Goal: Information Seeking & Learning: Get advice/opinions

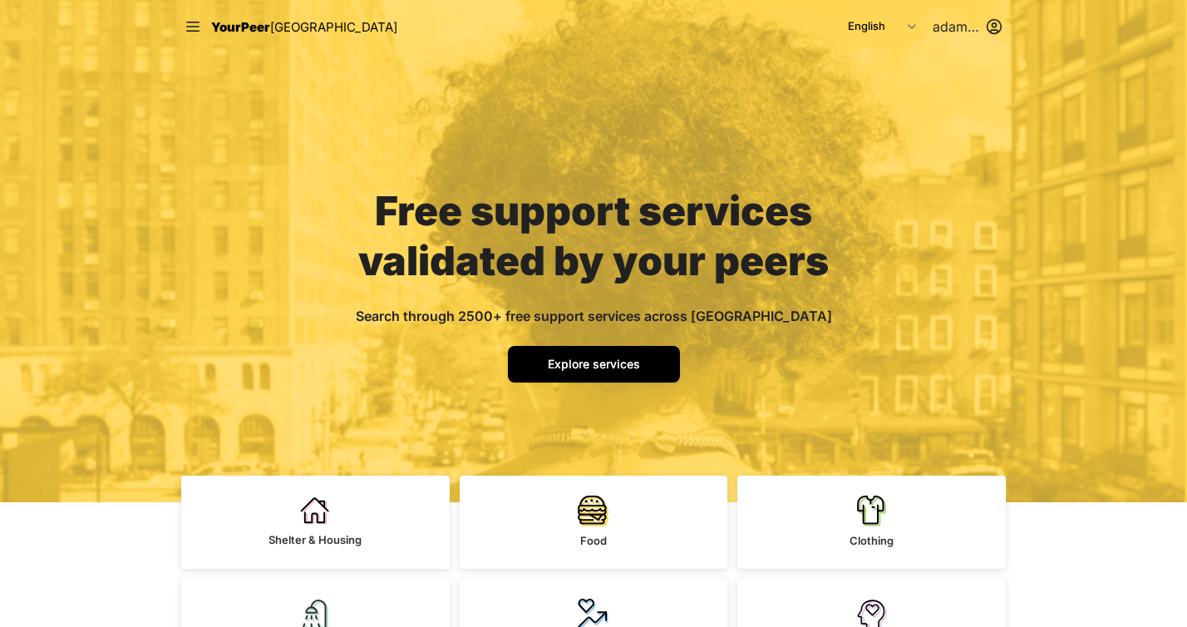
click at [606, 373] on link "Explore services" at bounding box center [594, 364] width 172 height 37
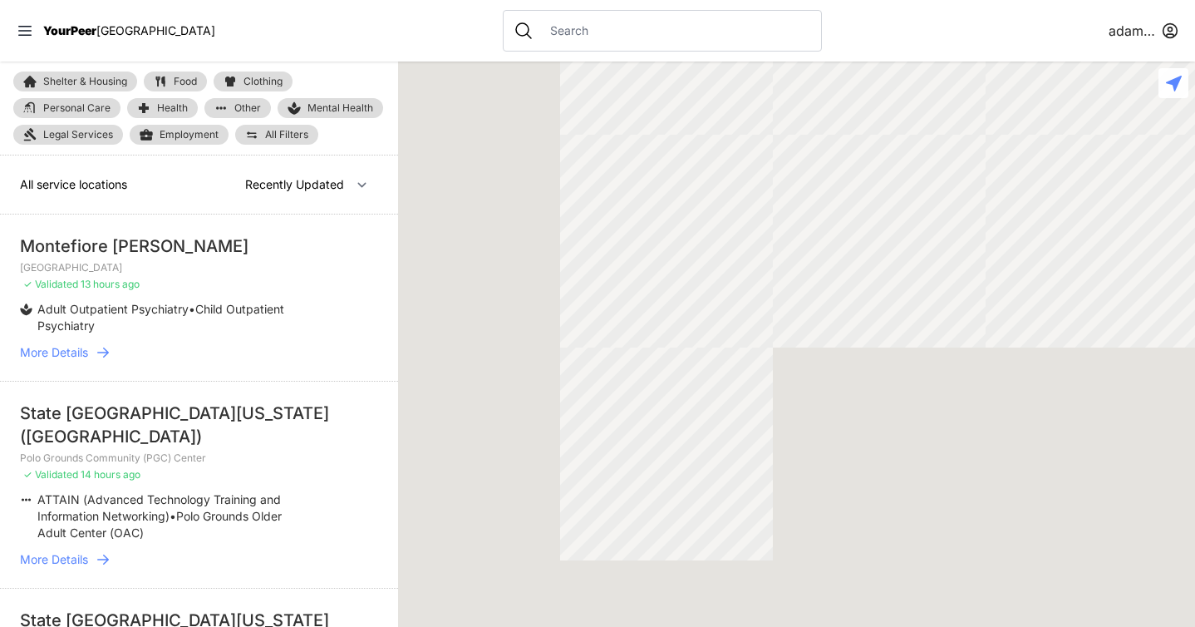
select select "nearby"
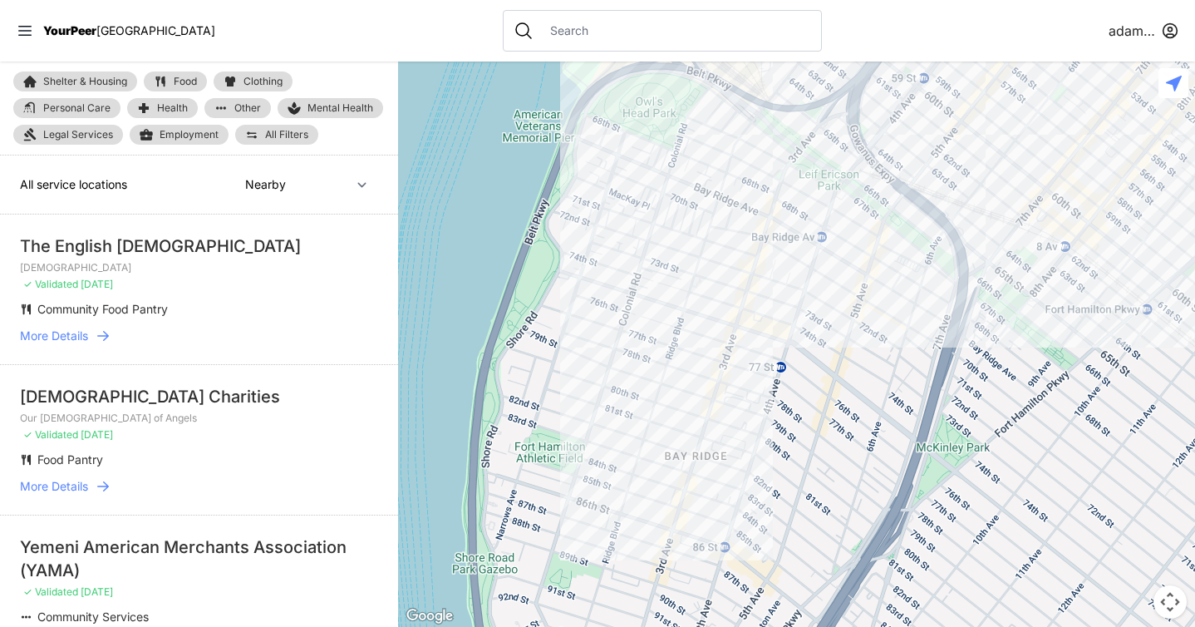
click at [539, 45] on div at bounding box center [662, 31] width 319 height 42
click at [545, 30] on input "text" at bounding box center [675, 30] width 271 height 17
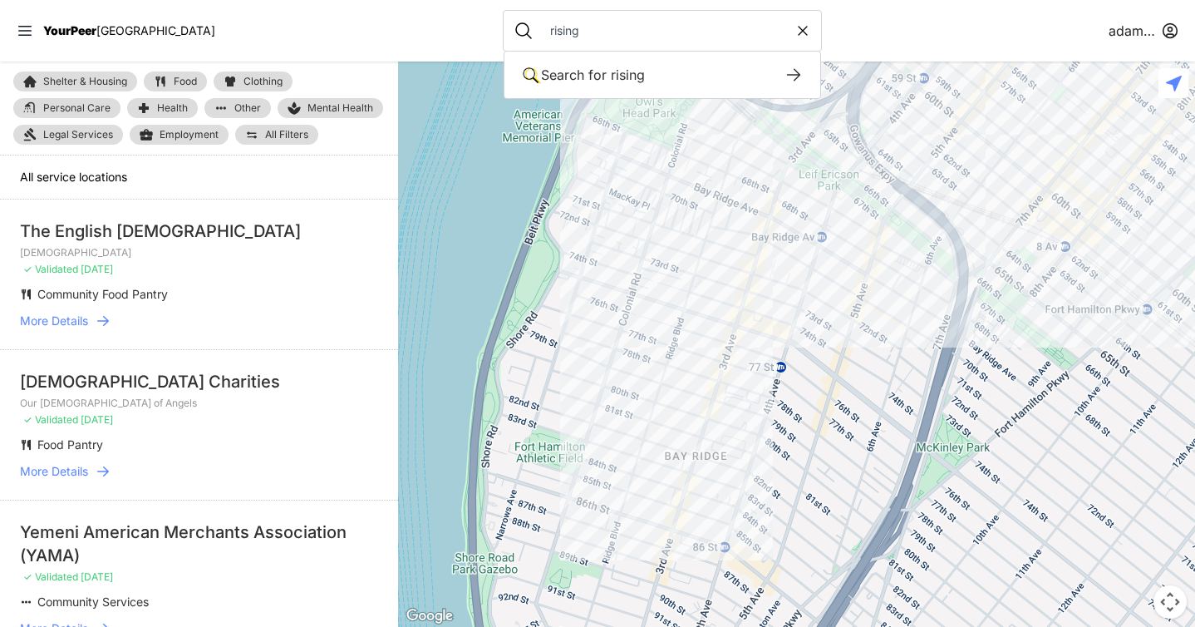
type input "rising"
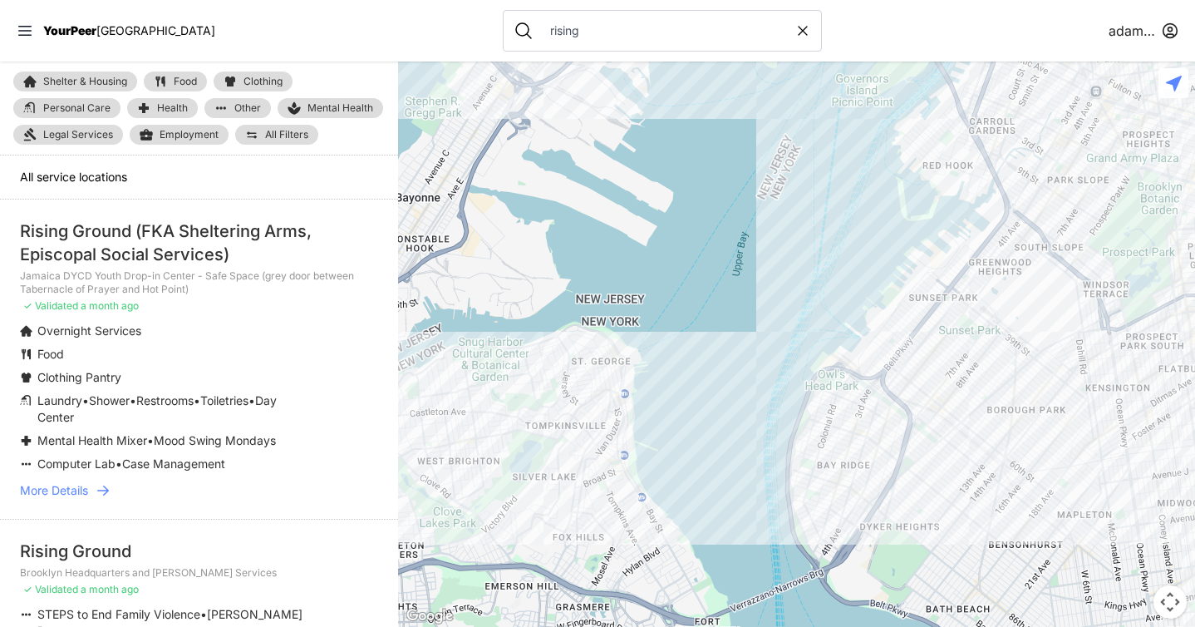
click at [111, 493] on icon at bounding box center [103, 490] width 17 height 17
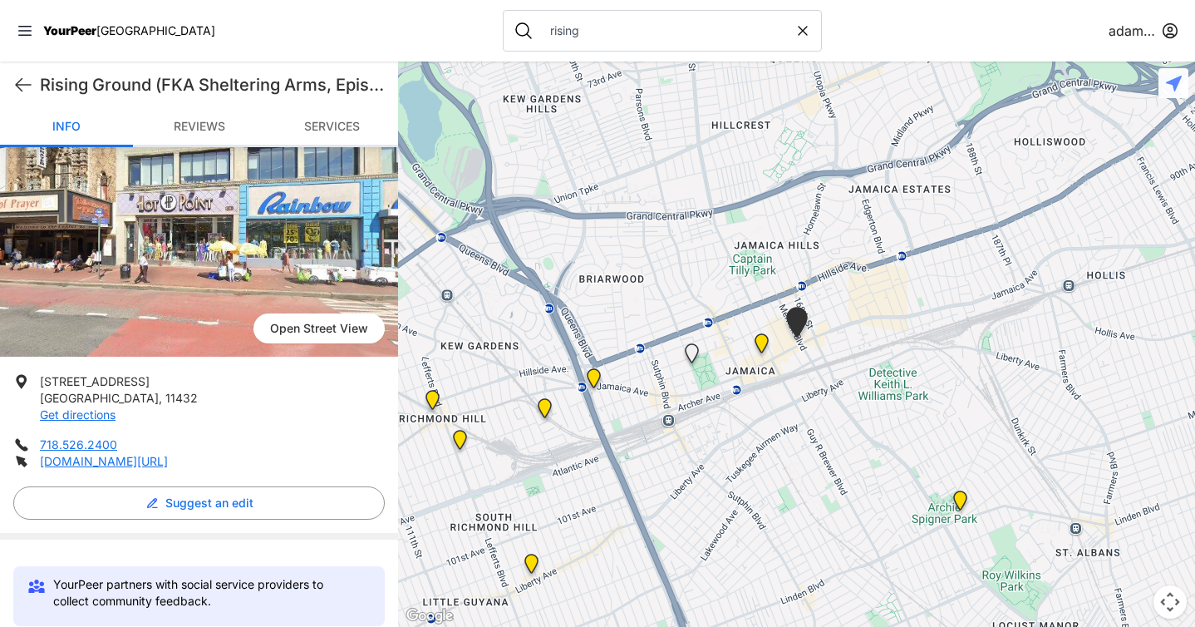
click at [200, 113] on link "Reviews" at bounding box center [199, 127] width 133 height 39
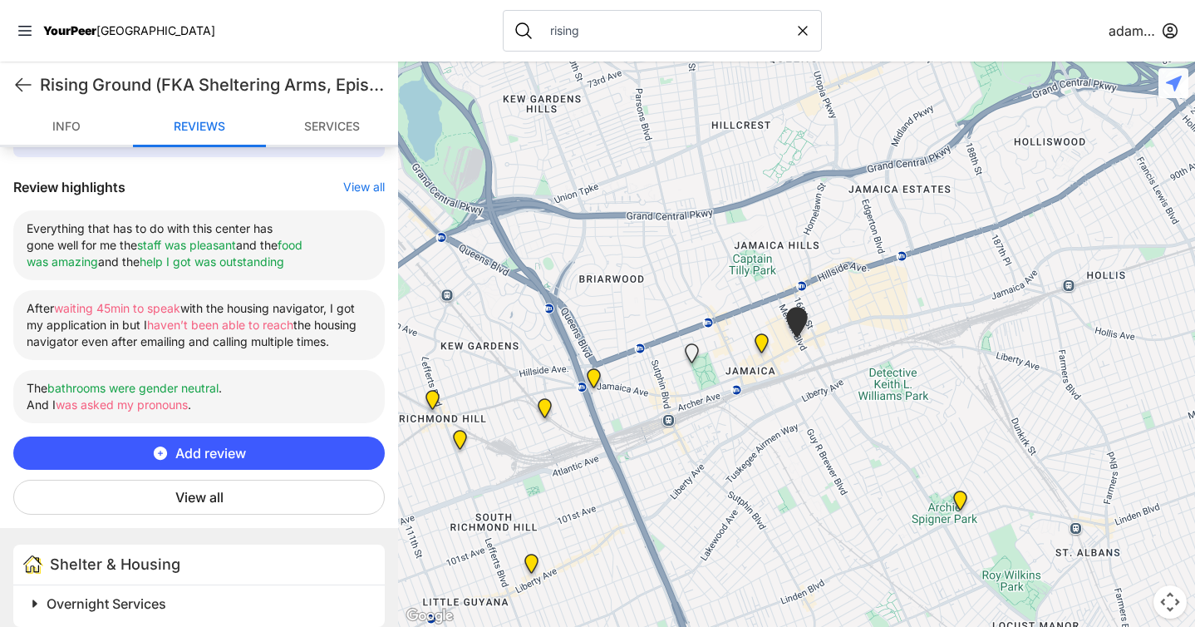
scroll to position [617, 0]
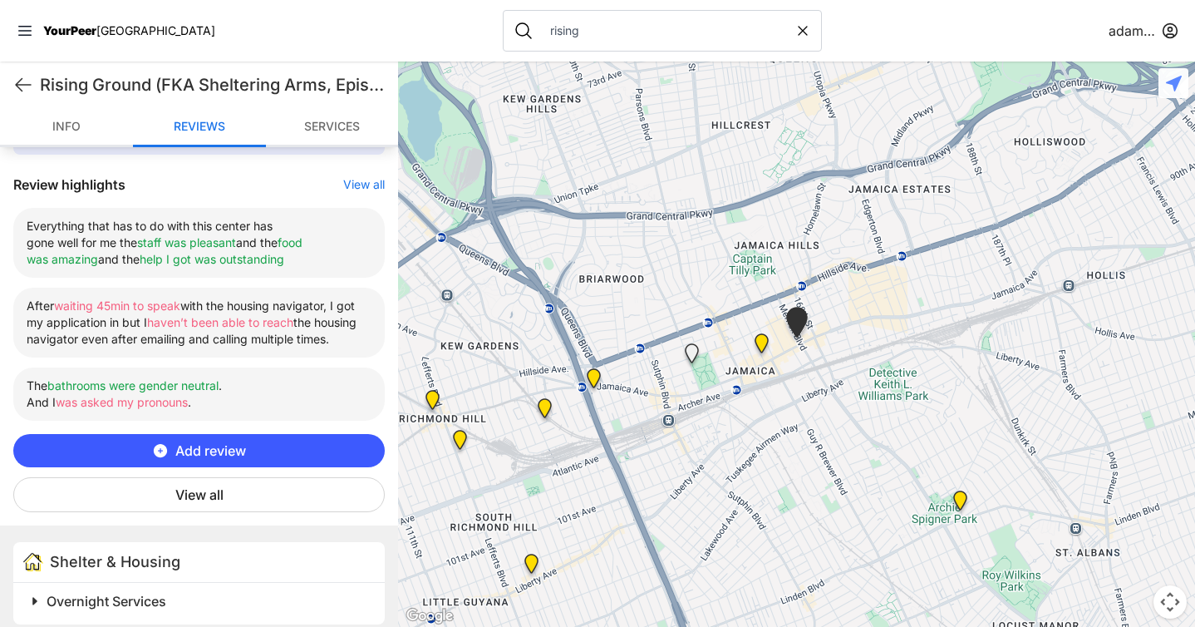
click at [216, 460] on span "Add review" at bounding box center [210, 450] width 71 height 20
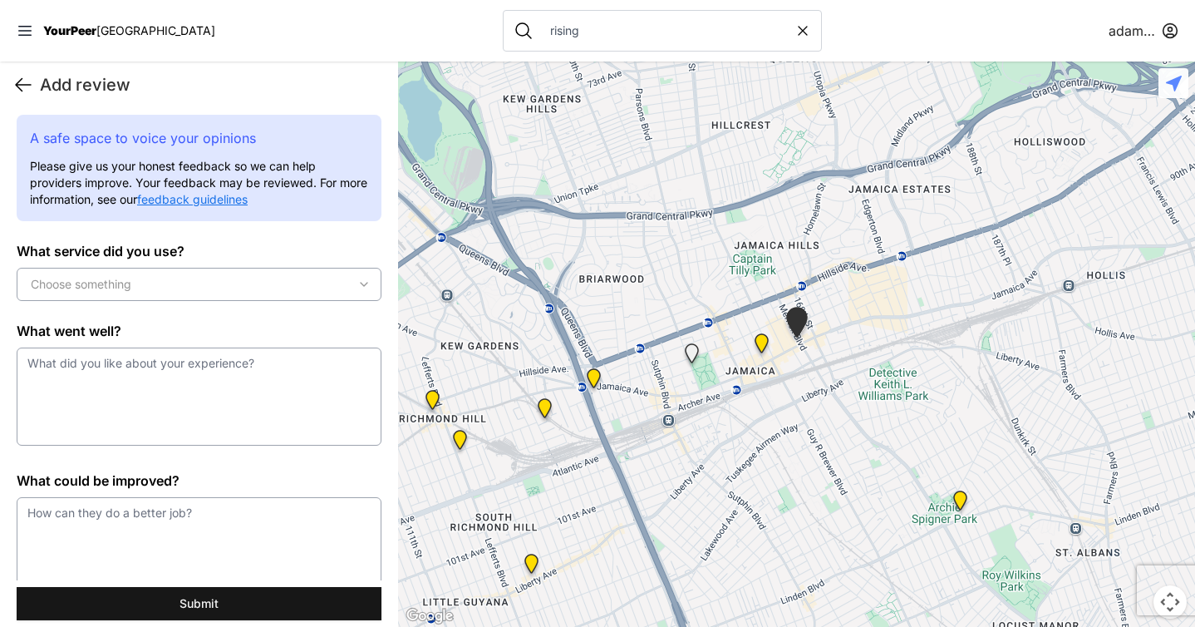
click at [22, 91] on icon at bounding box center [23, 85] width 15 height 12
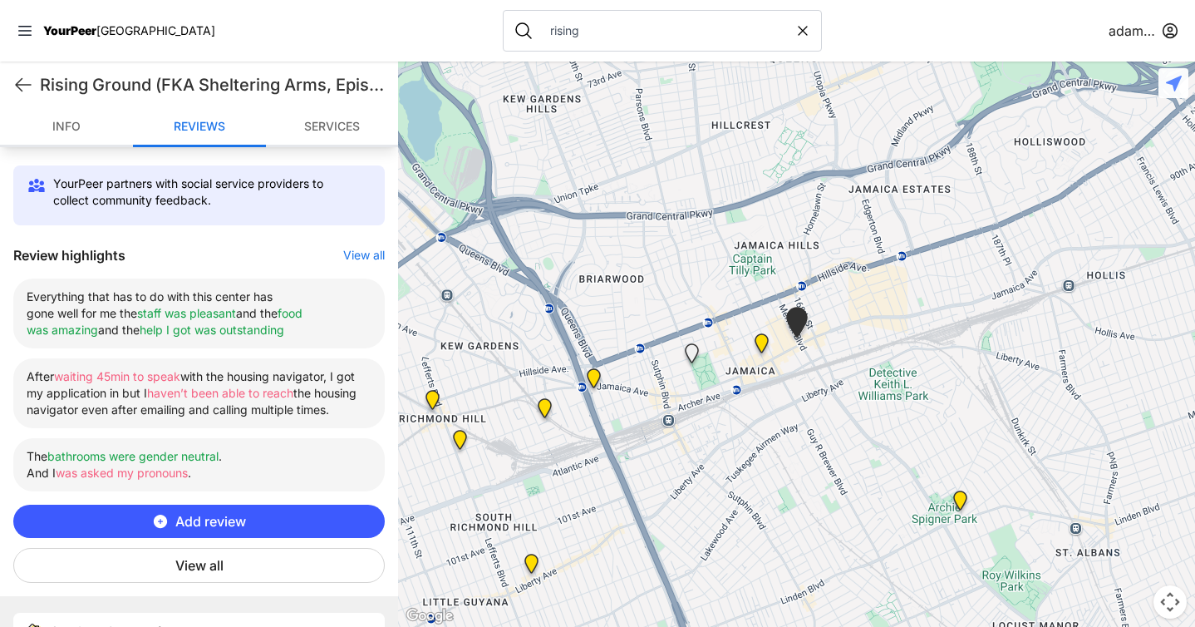
scroll to position [551, 0]
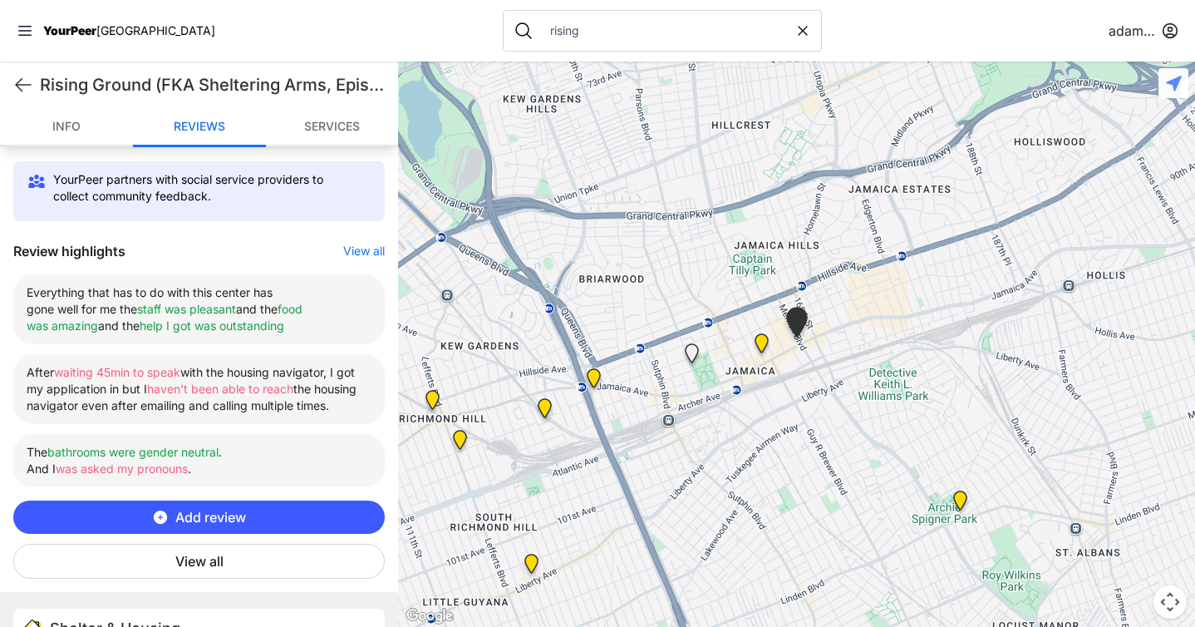
click at [229, 565] on button "View all" at bounding box center [198, 560] width 371 height 35
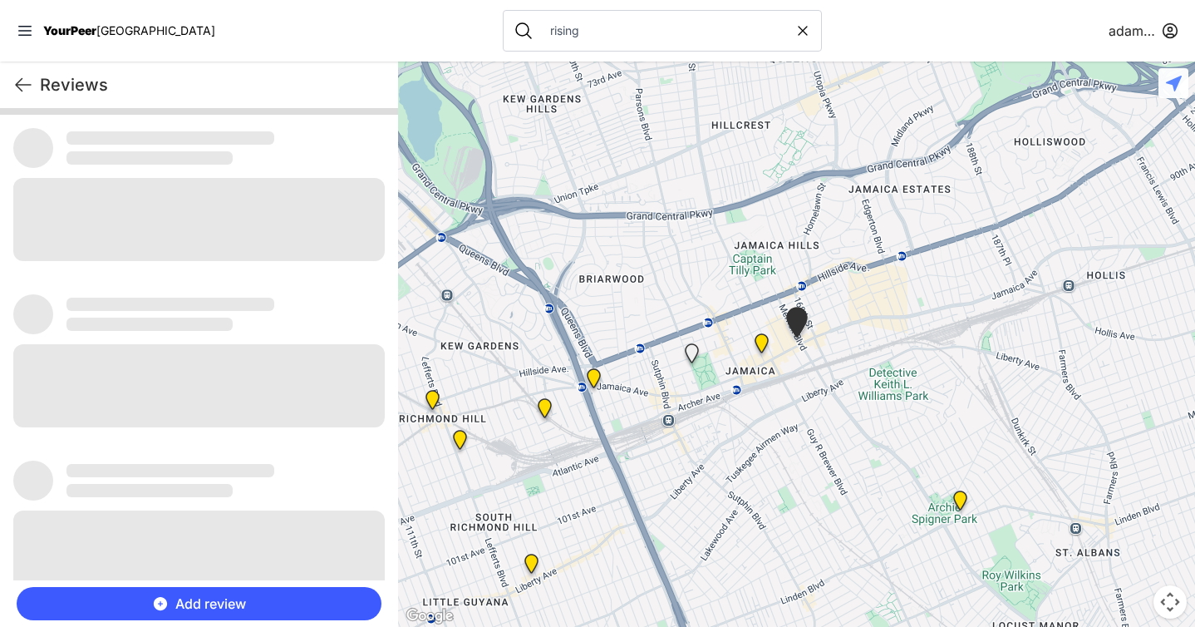
scroll to position [0, 0]
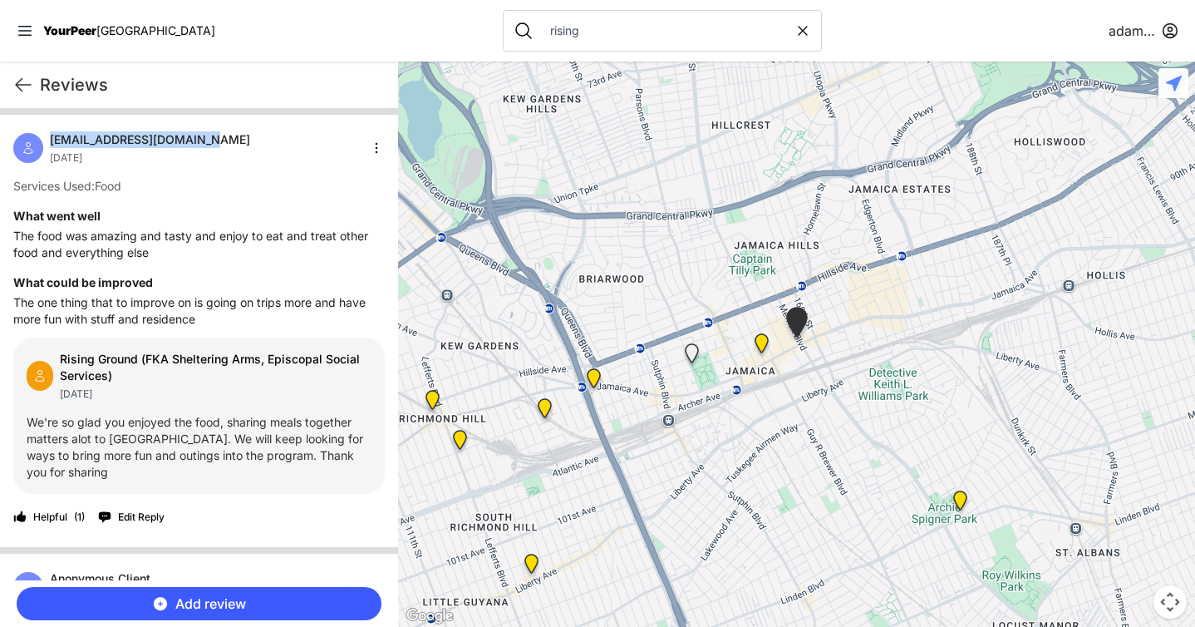
drag, startPoint x: 51, startPoint y: 138, endPoint x: 210, endPoint y: 144, distance: 159.7
click at [210, 144] on span "[EMAIL_ADDRESS][DOMAIN_NAME]" at bounding box center [150, 139] width 200 height 17
click at [193, 139] on span "[EMAIL_ADDRESS][DOMAIN_NAME]" at bounding box center [150, 139] width 200 height 17
drag, startPoint x: 52, startPoint y: 139, endPoint x: 215, endPoint y: 139, distance: 163.7
click at [215, 139] on div "[EMAIL_ADDRESS][DOMAIN_NAME] [DATE]" at bounding box center [198, 147] width 371 height 33
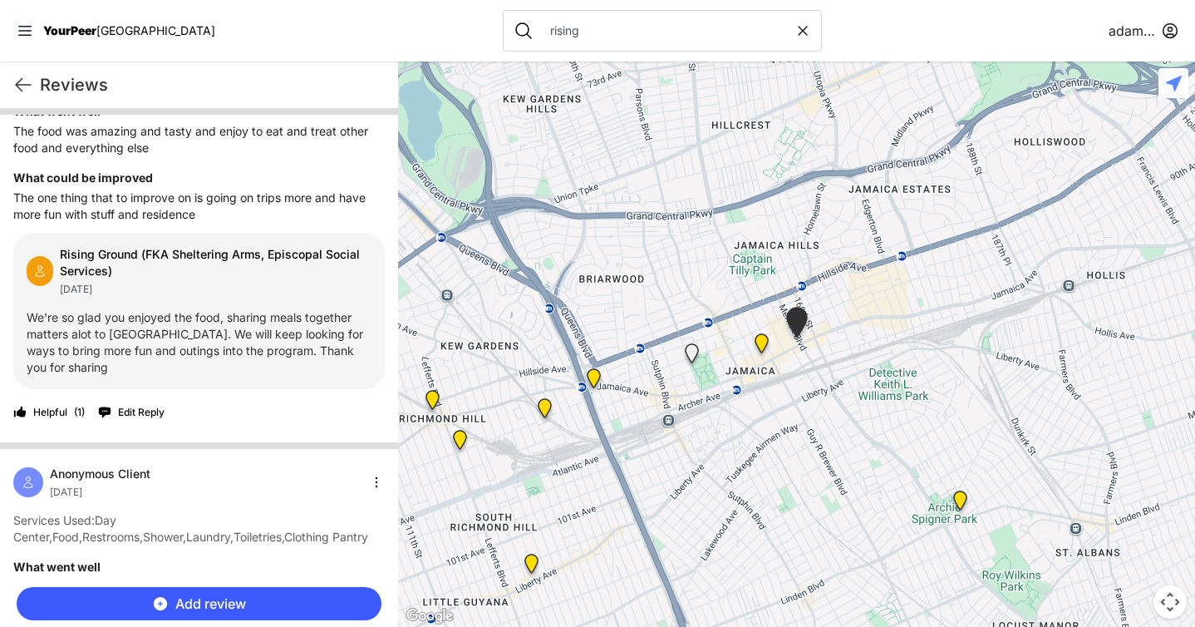
scroll to position [178, 0]
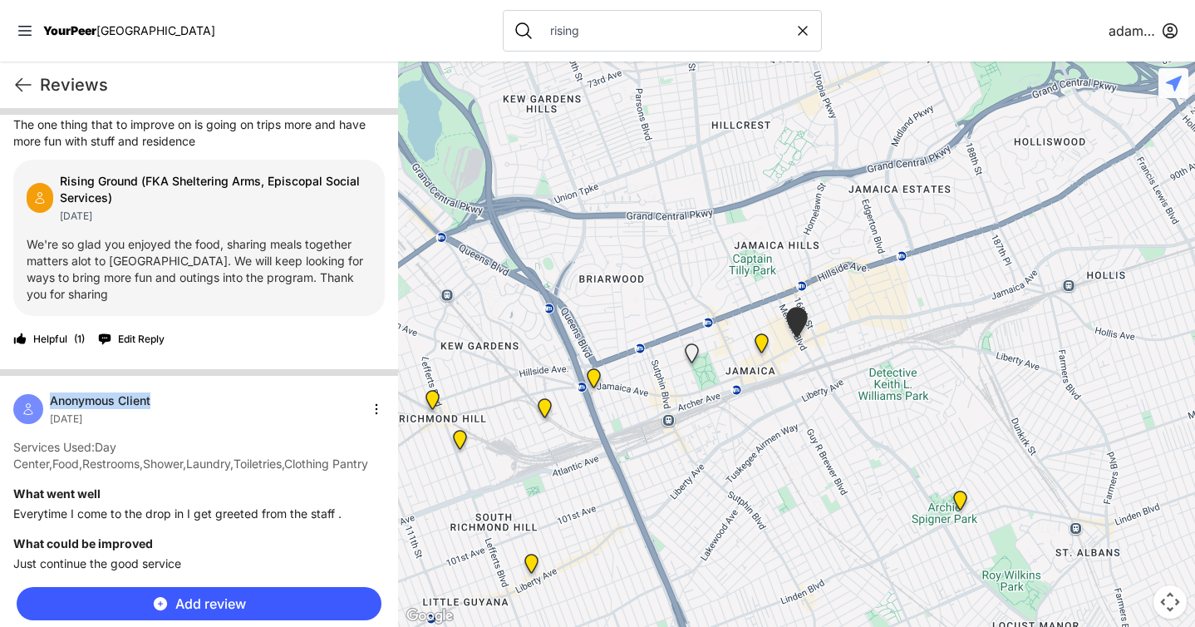
drag, startPoint x: 47, startPoint y: 401, endPoint x: 164, endPoint y: 400, distance: 116.3
click at [164, 400] on div "Anonymous Client [DATE]" at bounding box center [198, 408] width 371 height 33
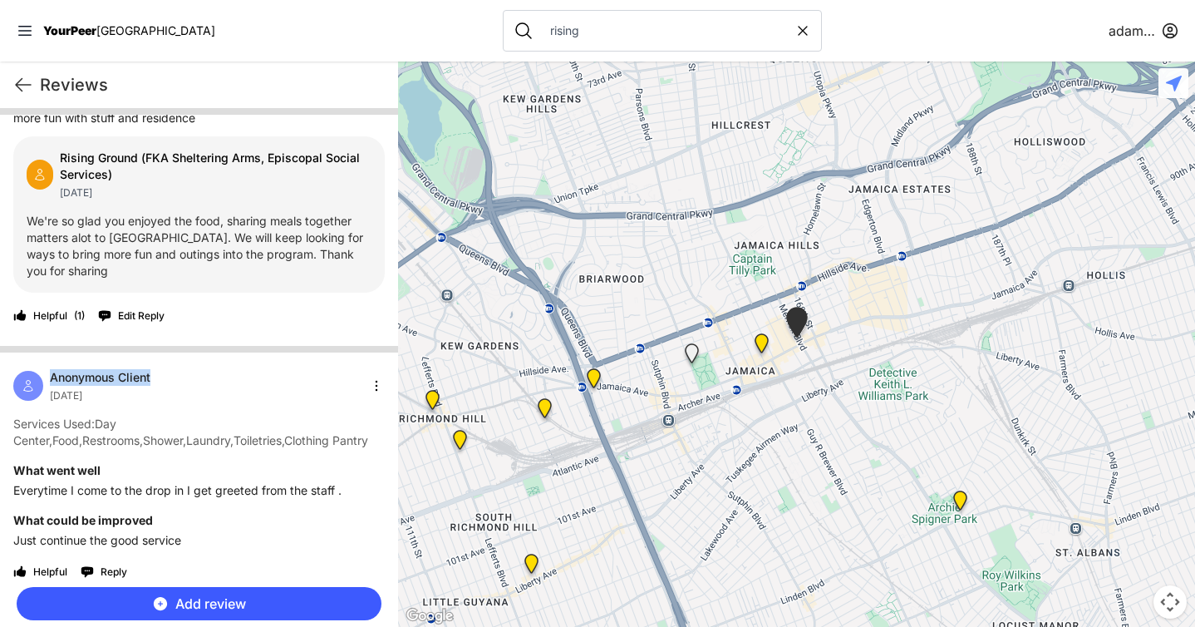
scroll to position [278, 0]
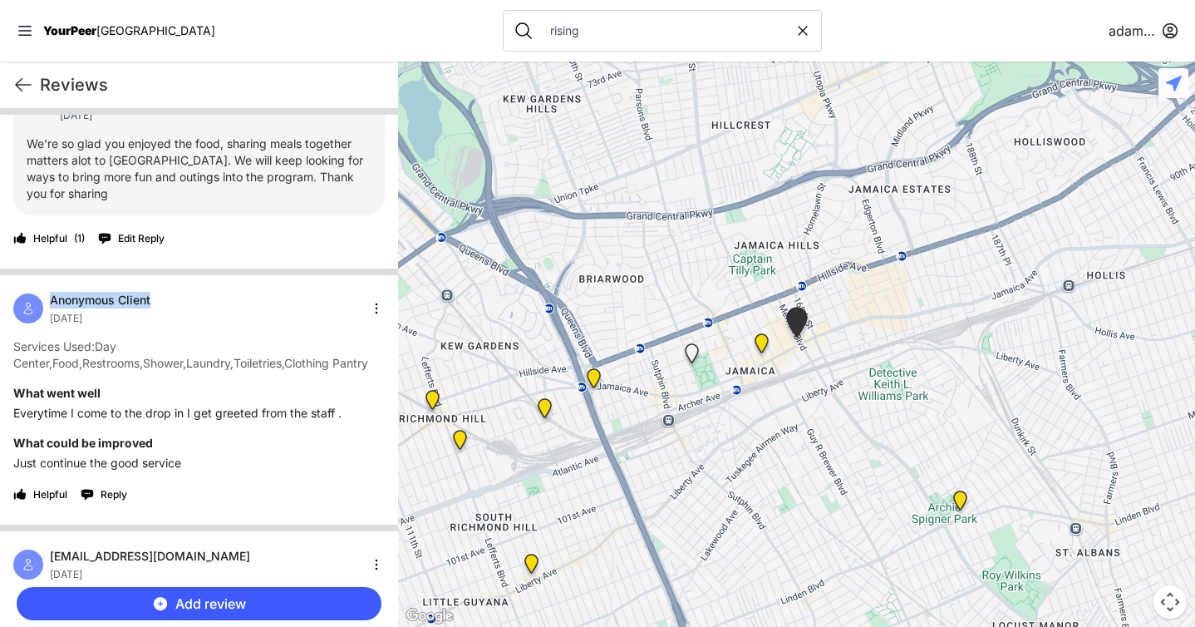
click at [52, 302] on span "Anonymous Client" at bounding box center [100, 300] width 101 height 17
drag, startPoint x: 52, startPoint y: 302, endPoint x: 149, endPoint y: 314, distance: 97.9
click at [149, 314] on div "Anonymous Client [DATE]" at bounding box center [100, 308] width 101 height 33
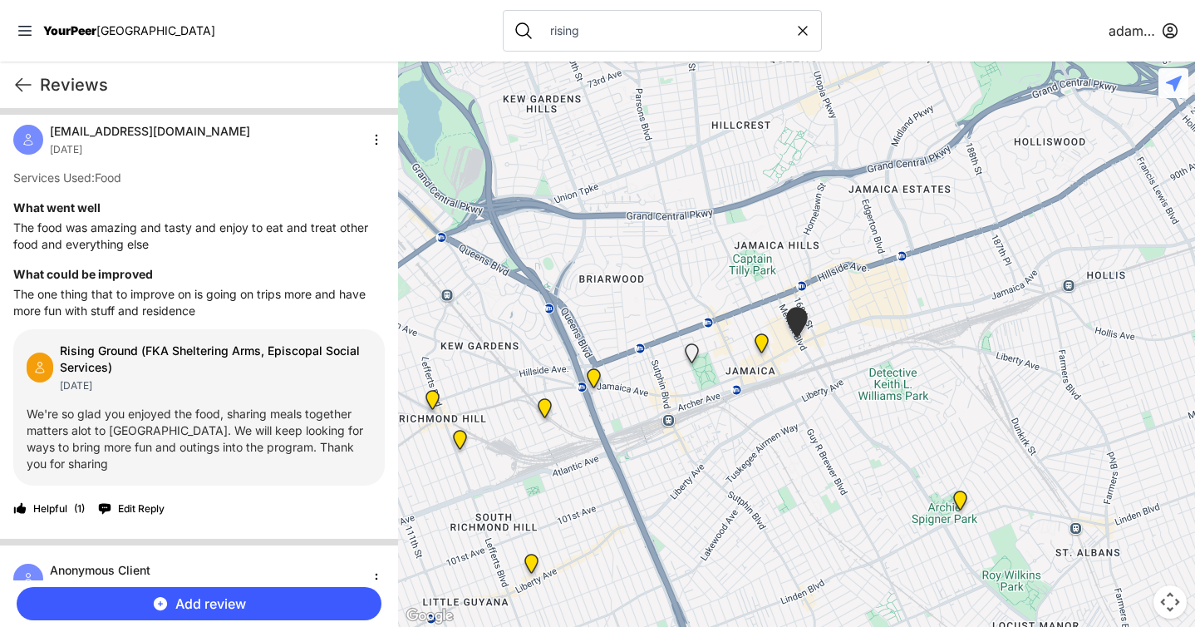
scroll to position [0, 0]
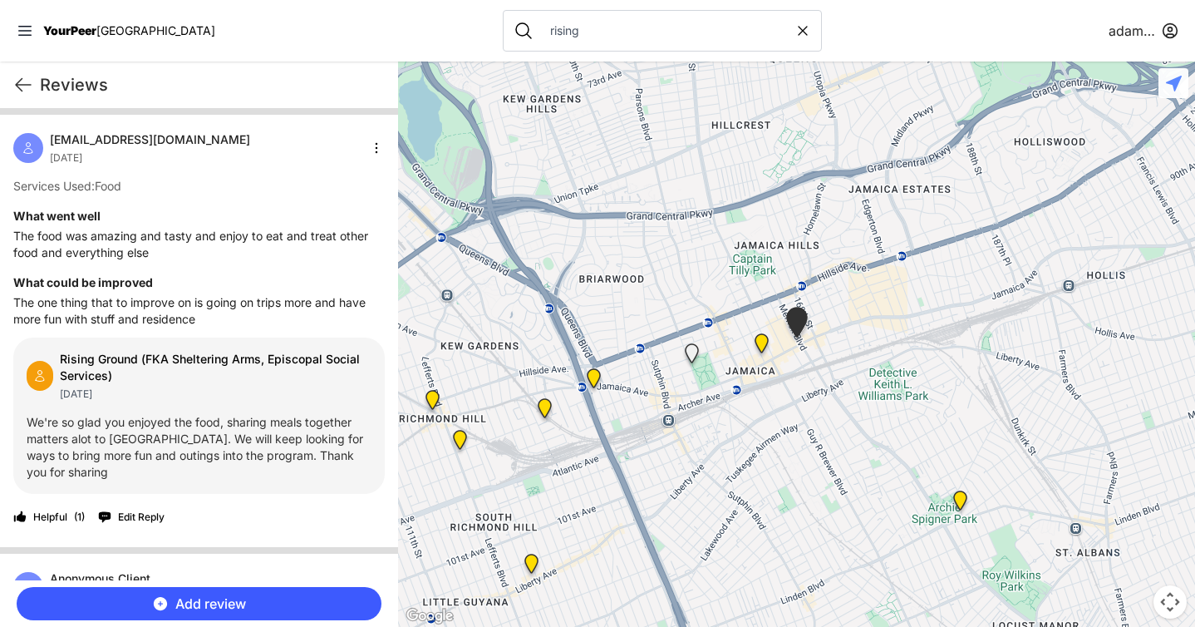
click at [199, 251] on p "The food was amazing and tasty and enjoy to eat and treat other food and everyt…" at bounding box center [198, 244] width 371 height 33
drag, startPoint x: 15, startPoint y: 234, endPoint x: 196, endPoint y: 254, distance: 182.3
click at [196, 254] on p "The food was amazing and tasty and enjoy to eat and treat other food and everyt…" at bounding box center [198, 244] width 371 height 33
click at [98, 383] on div "Rising Ground (FKA Sheltering Arms, Episcopal Social Services)" at bounding box center [216, 367] width 312 height 33
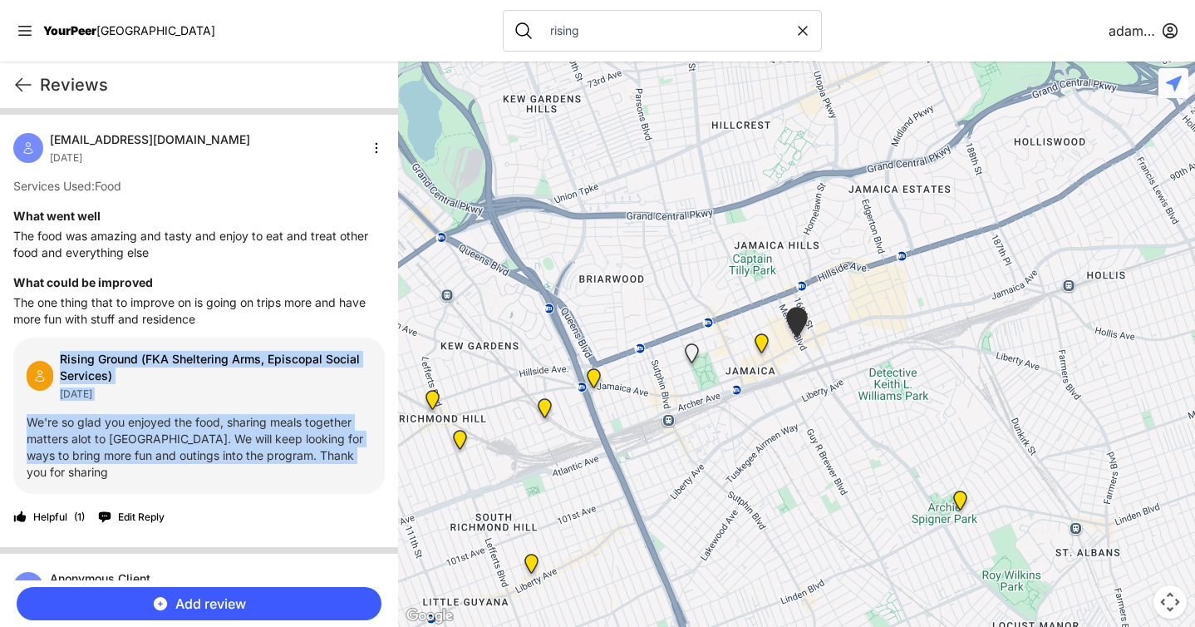
drag, startPoint x: 58, startPoint y: 360, endPoint x: 210, endPoint y: 466, distance: 185.6
click at [210, 466] on div "Rising Ground (FKA Sheltering Arms, Episcopal Social Services) [DATE] We're so …" at bounding box center [198, 415] width 371 height 156
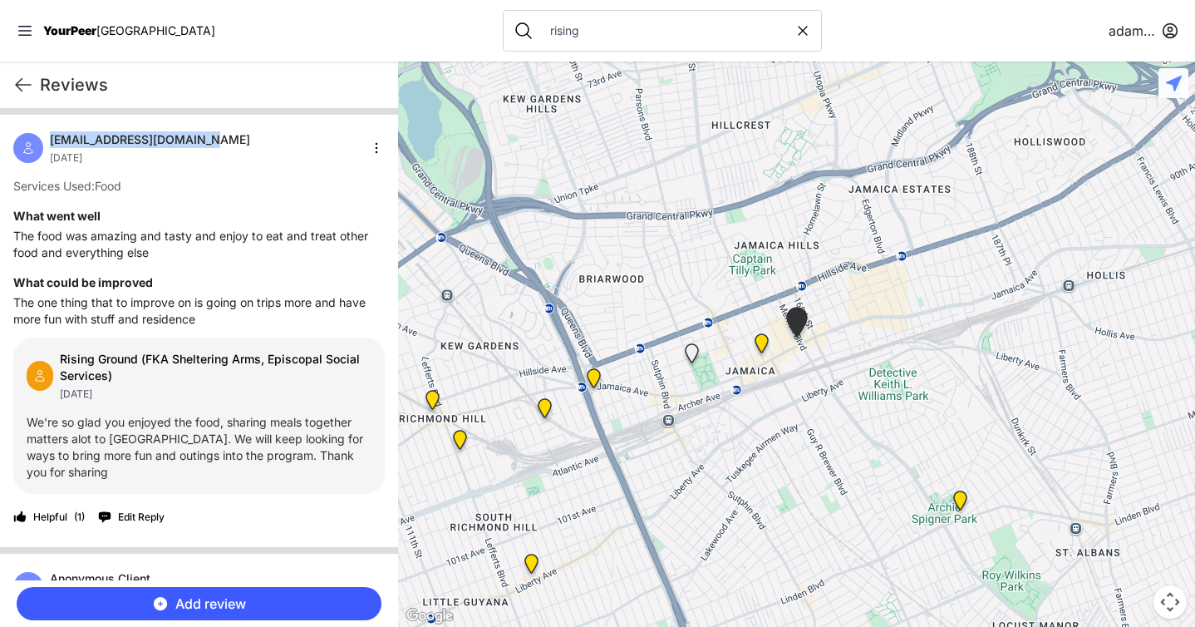
drag, startPoint x: 52, startPoint y: 137, endPoint x: 268, endPoint y: 137, distance: 216.1
click at [268, 137] on div "[EMAIL_ADDRESS][DOMAIN_NAME] [DATE]" at bounding box center [198, 147] width 371 height 33
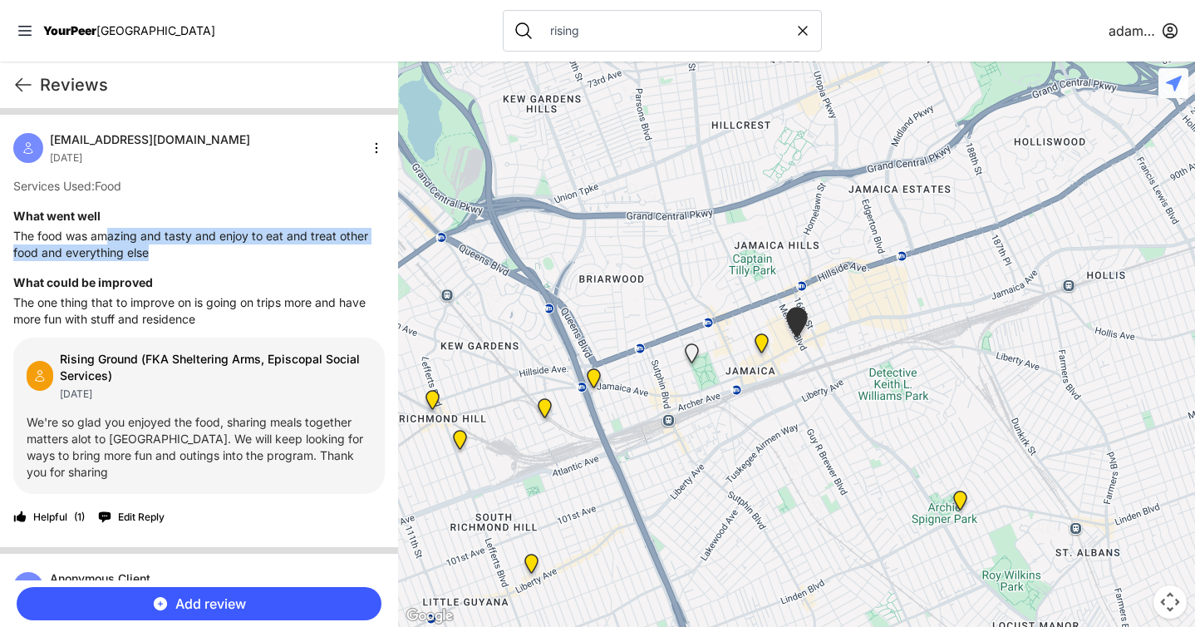
drag, startPoint x: 104, startPoint y: 240, endPoint x: 150, endPoint y: 247, distance: 47.0
click at [150, 247] on p "The food was amazing and tasty and enjoy to eat and treat other food and everyt…" at bounding box center [198, 244] width 371 height 33
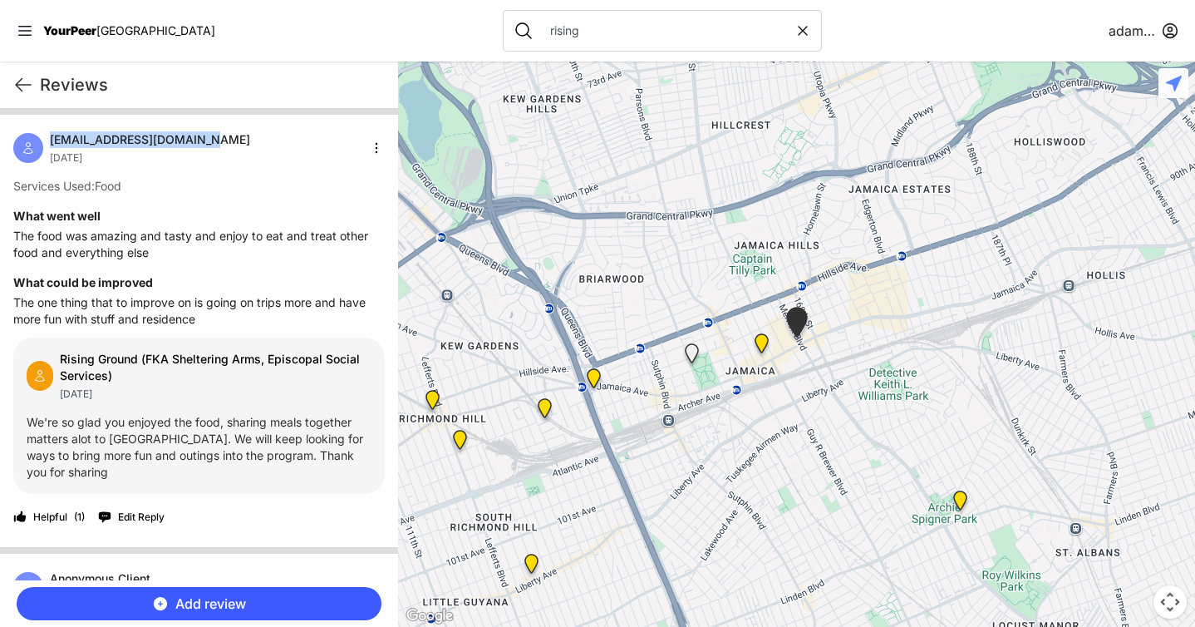
drag, startPoint x: 51, startPoint y: 138, endPoint x: 229, endPoint y: 139, distance: 177.8
click at [229, 139] on div "[EMAIL_ADDRESS][DOMAIN_NAME] [DATE]" at bounding box center [198, 147] width 371 height 33
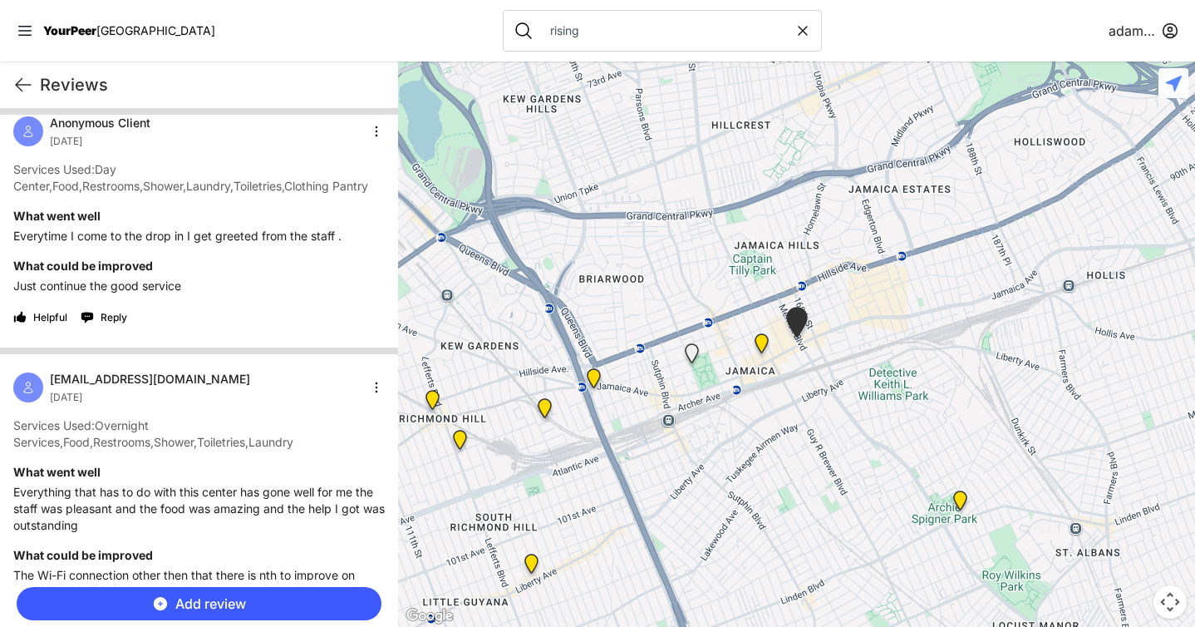
scroll to position [414, 0]
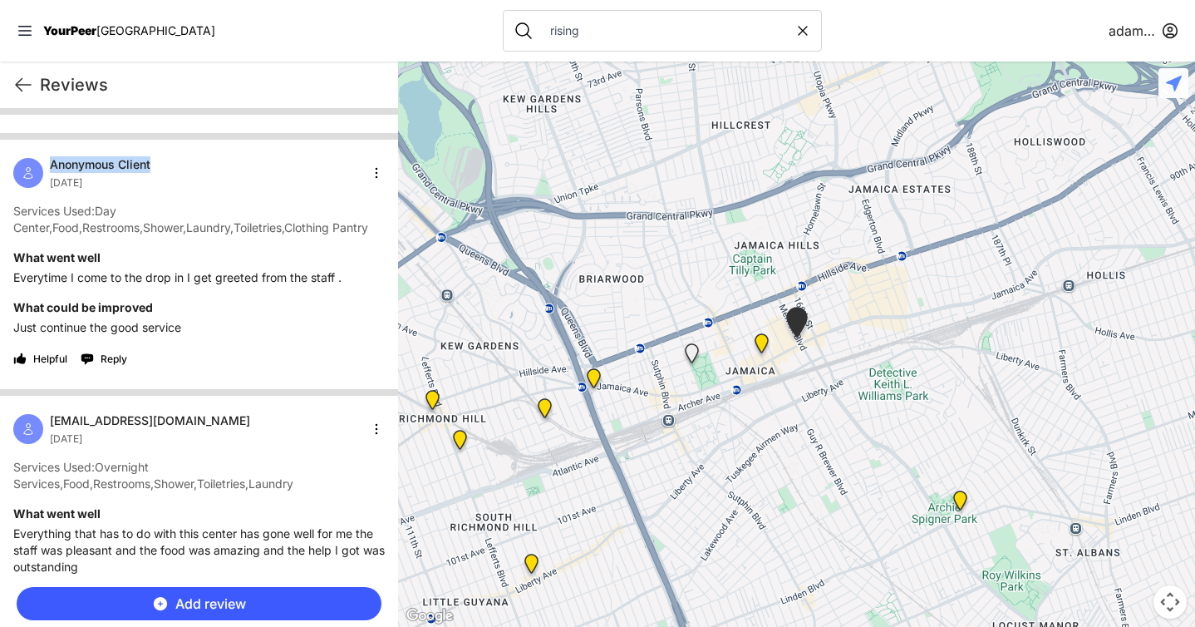
drag, startPoint x: 51, startPoint y: 164, endPoint x: 201, endPoint y: 161, distance: 150.4
click at [201, 161] on div "Anonymous Client [DATE]" at bounding box center [198, 172] width 371 height 33
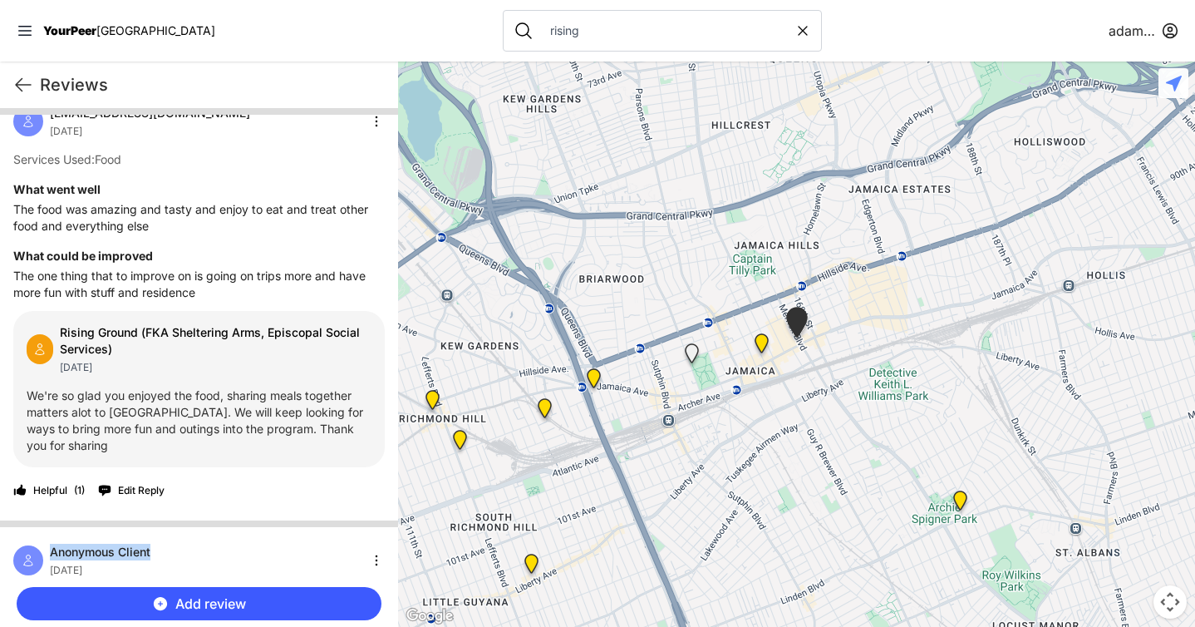
scroll to position [0, 0]
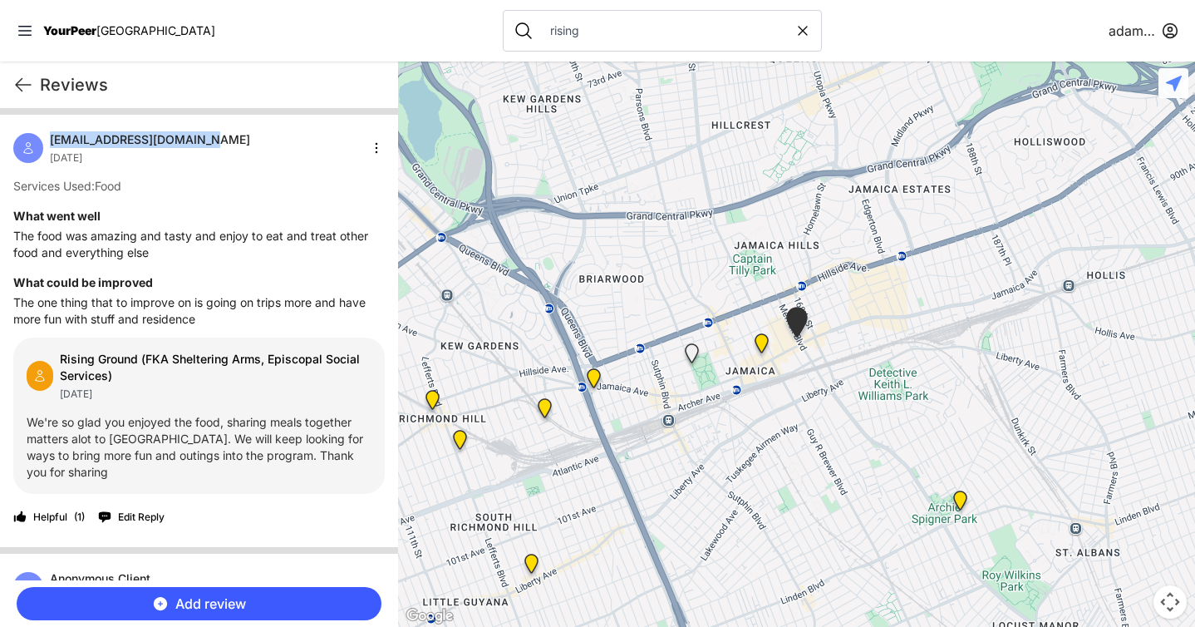
drag, startPoint x: 51, startPoint y: 139, endPoint x: 214, endPoint y: 137, distance: 163.7
click at [214, 137] on div "[EMAIL_ADDRESS][DOMAIN_NAME] [DATE]" at bounding box center [198, 147] width 371 height 33
click at [168, 328] on div "[EMAIL_ADDRESS][DOMAIN_NAME] [DATE] Services Used: Food What went well The food…" at bounding box center [199, 331] width 398 height 432
drag, startPoint x: 60, startPoint y: 357, endPoint x: 143, endPoint y: 366, distance: 83.5
click at [143, 366] on div "Rising Ground (FKA Sheltering Arms, Episcopal Social Services)" at bounding box center [216, 367] width 312 height 33
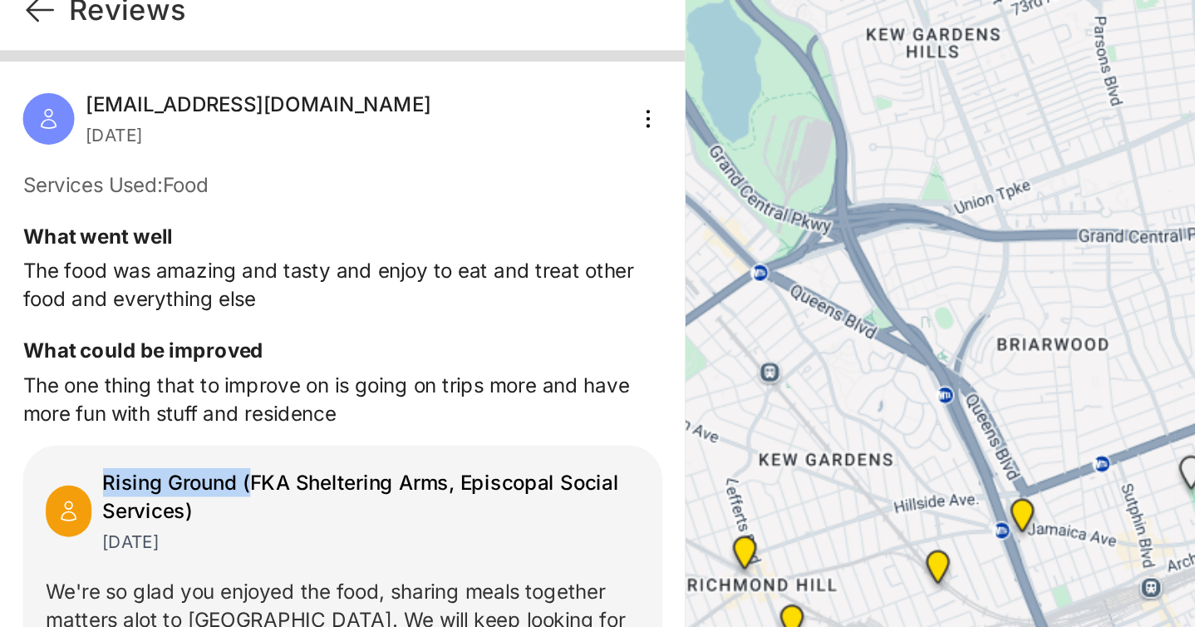
scroll to position [15, 0]
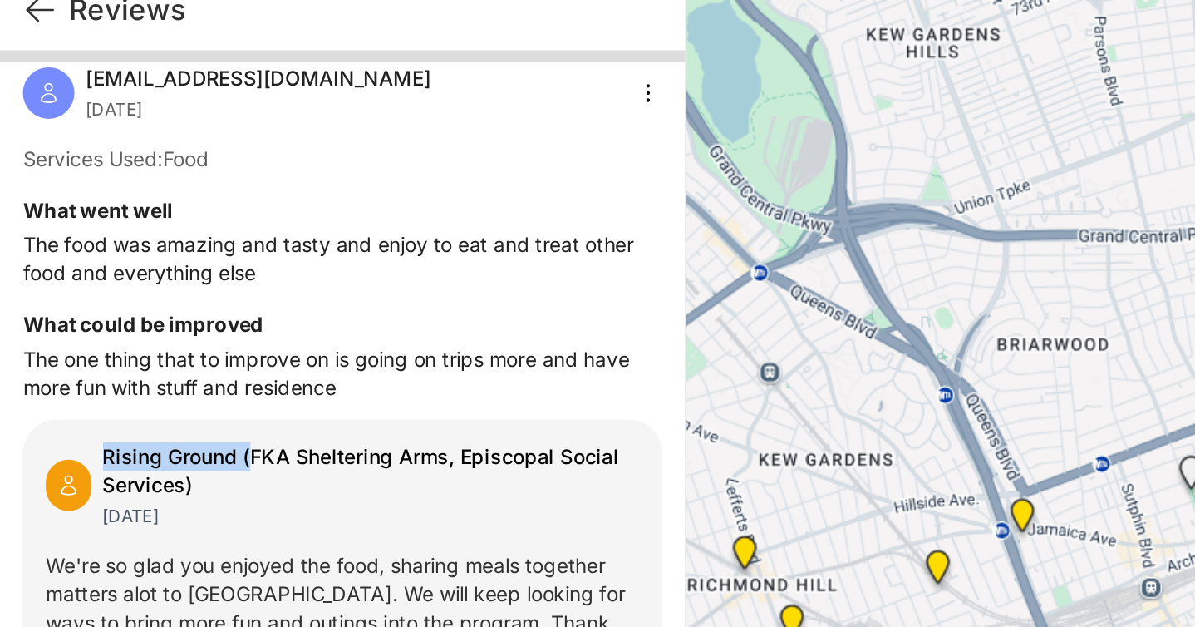
click at [114, 297] on p "The one thing that to improve on is going on trips more and have more fun with …" at bounding box center [198, 295] width 371 height 33
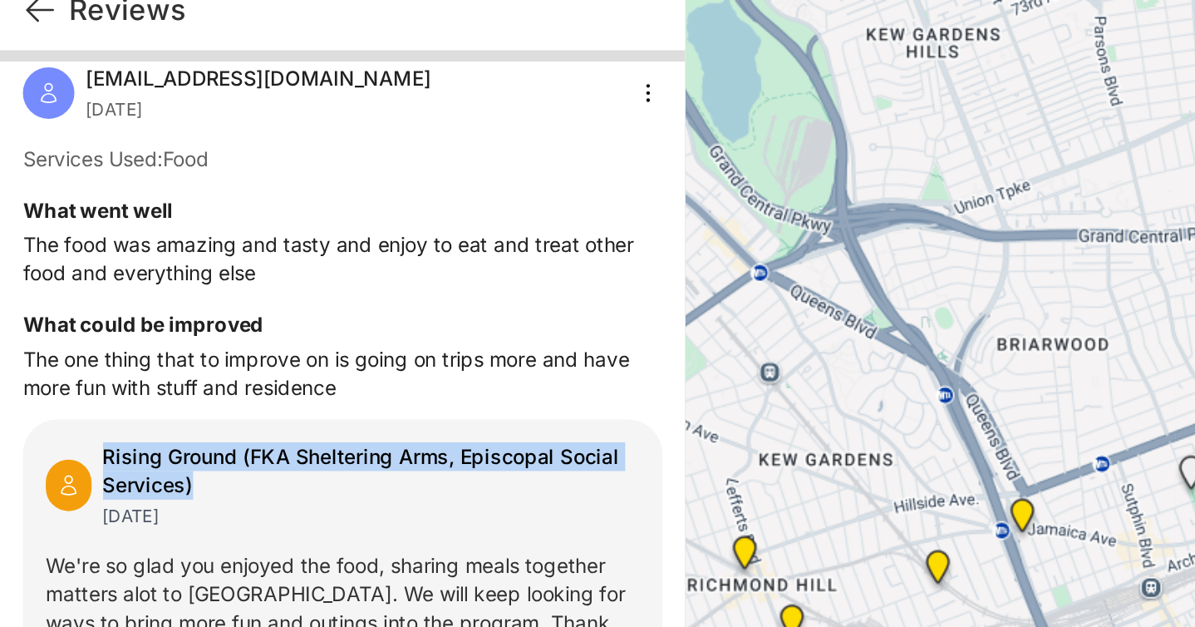
drag, startPoint x: 59, startPoint y: 345, endPoint x: 132, endPoint y: 356, distance: 73.9
click at [132, 356] on div "Rising Ground (FKA Sheltering Arms, Episcopal Social Services)" at bounding box center [216, 352] width 312 height 33
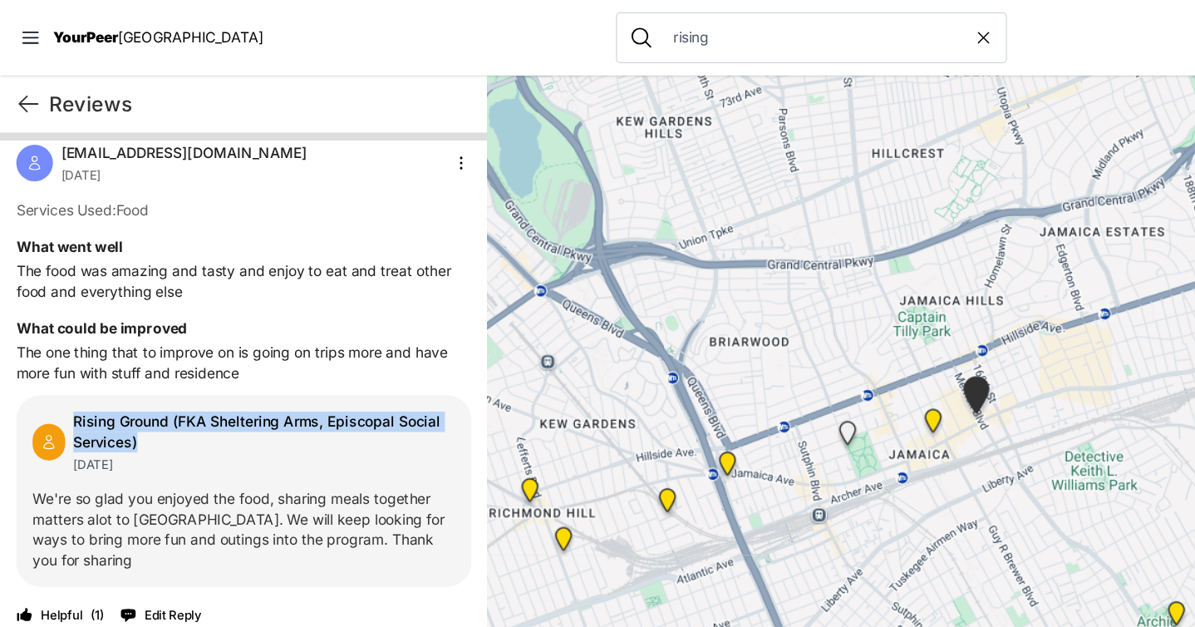
scroll to position [0, 0]
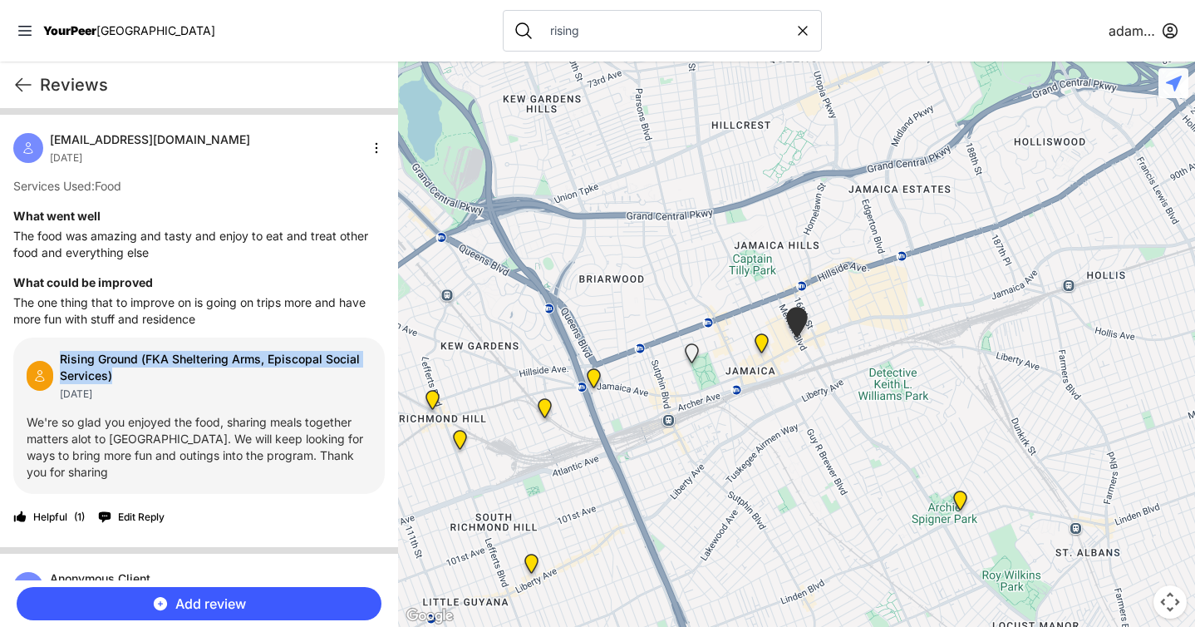
click at [194, 371] on div "Rising Ground (FKA Sheltering Arms, Episcopal Social Services)" at bounding box center [216, 367] width 312 height 33
click at [277, 261] on div "[EMAIL_ADDRESS][DOMAIN_NAME] [DATE] Services Used: Food What went well The food…" at bounding box center [199, 331] width 398 height 432
click at [207, 233] on p "The food was amazing and tasty and enjoy to eat and treat other food and everyt…" at bounding box center [198, 244] width 371 height 33
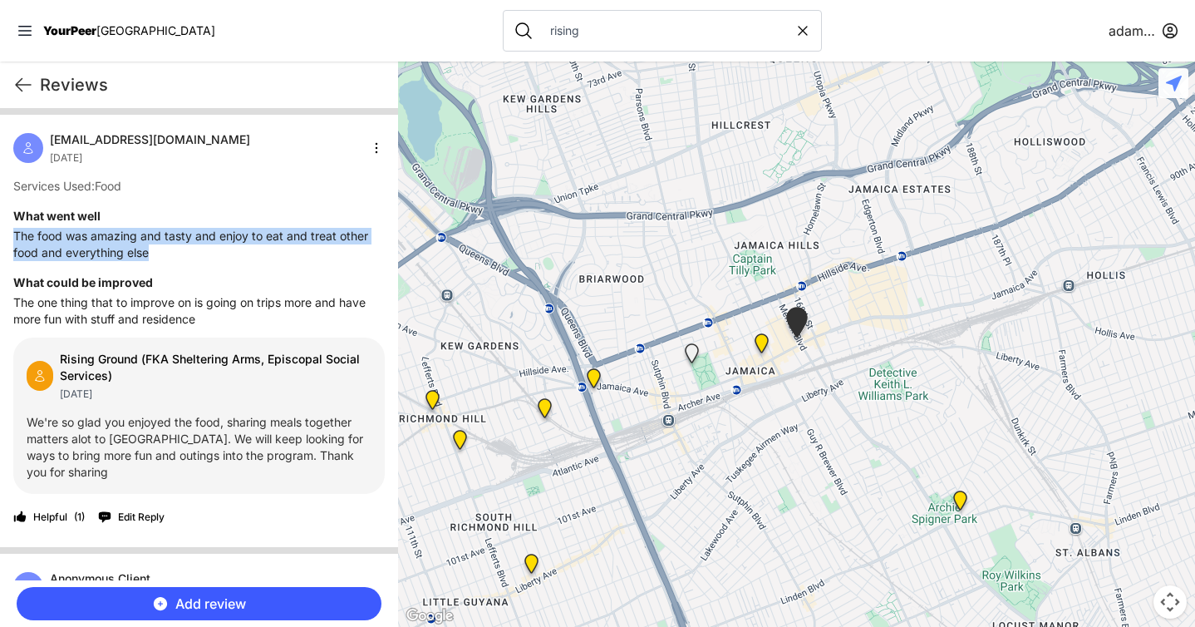
drag, startPoint x: 157, startPoint y: 253, endPoint x: 15, endPoint y: 234, distance: 143.4
click at [15, 234] on p "The food was amazing and tasty and enjoy to eat and treat other food and everyt…" at bounding box center [198, 244] width 371 height 33
click at [156, 252] on p "The food was amazing and tasty and enjoy to eat and treat other food and everyt…" at bounding box center [198, 244] width 371 height 33
click at [279, 287] on h4 "What could be improved" at bounding box center [198, 282] width 371 height 17
click at [337, 28] on nav "YourPeer NYC rising [PERSON_NAME]" at bounding box center [597, 30] width 1195 height 61
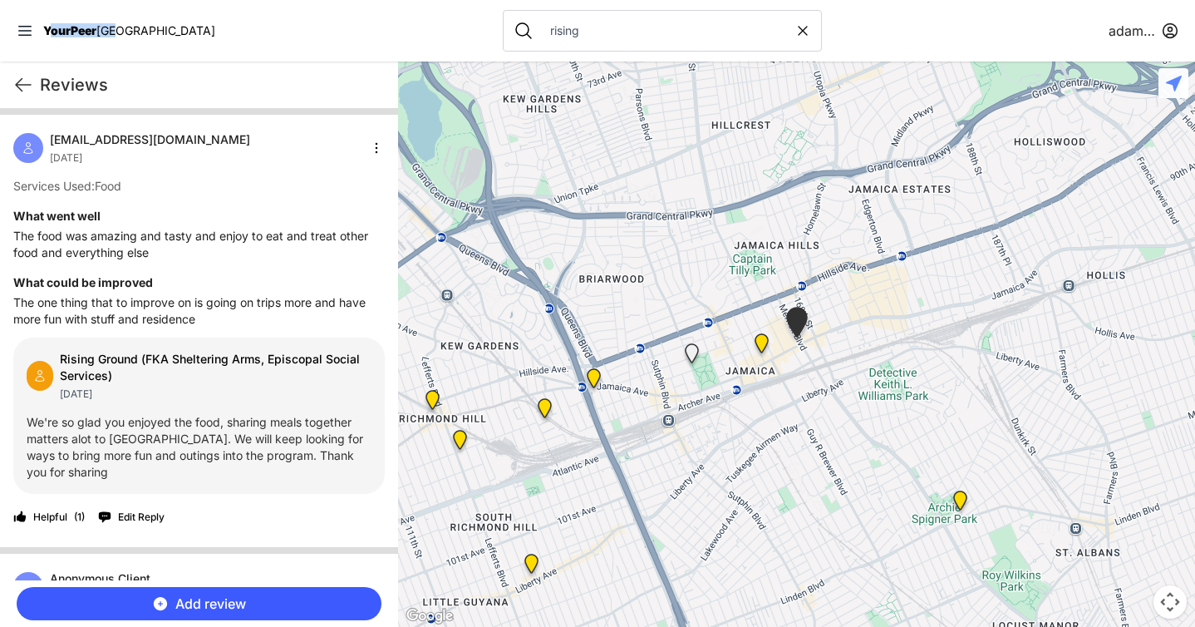
drag, startPoint x: 143, startPoint y: 30, endPoint x: 47, endPoint y: 34, distance: 95.7
click at [47, 34] on nav "YourPeer NYC rising [PERSON_NAME]" at bounding box center [597, 30] width 1195 height 61
click at [194, 27] on nav "YourPeer NYC rising [PERSON_NAME]" at bounding box center [597, 30] width 1195 height 61
click at [16, 75] on icon at bounding box center [23, 85] width 20 height 20
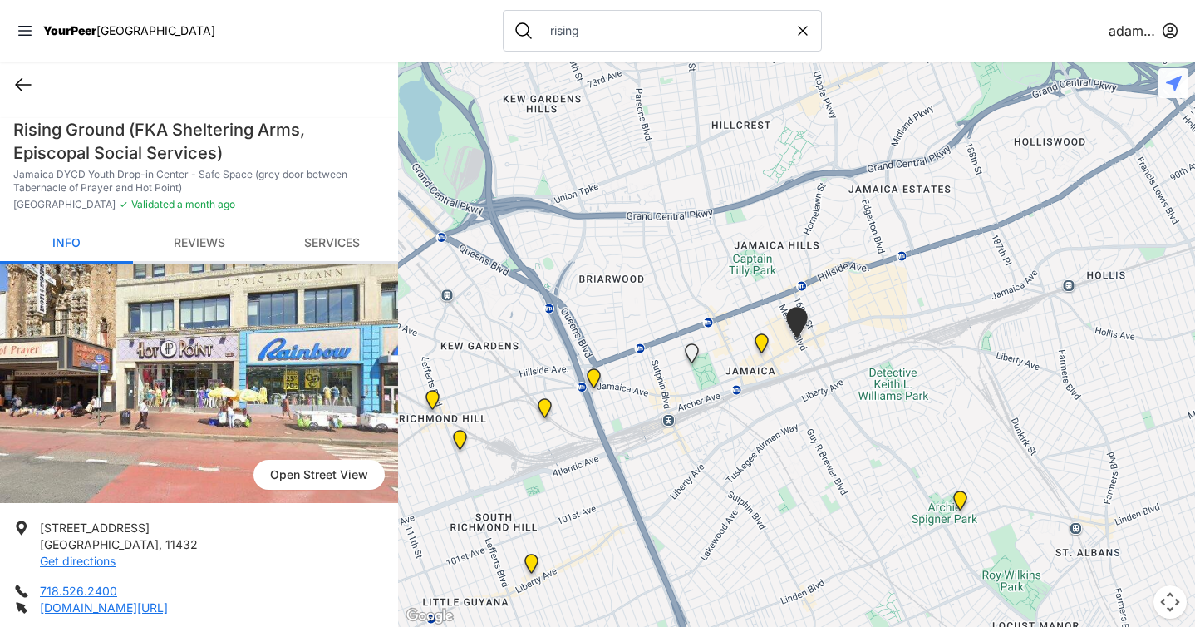
click at [23, 91] on icon at bounding box center [23, 85] width 20 height 20
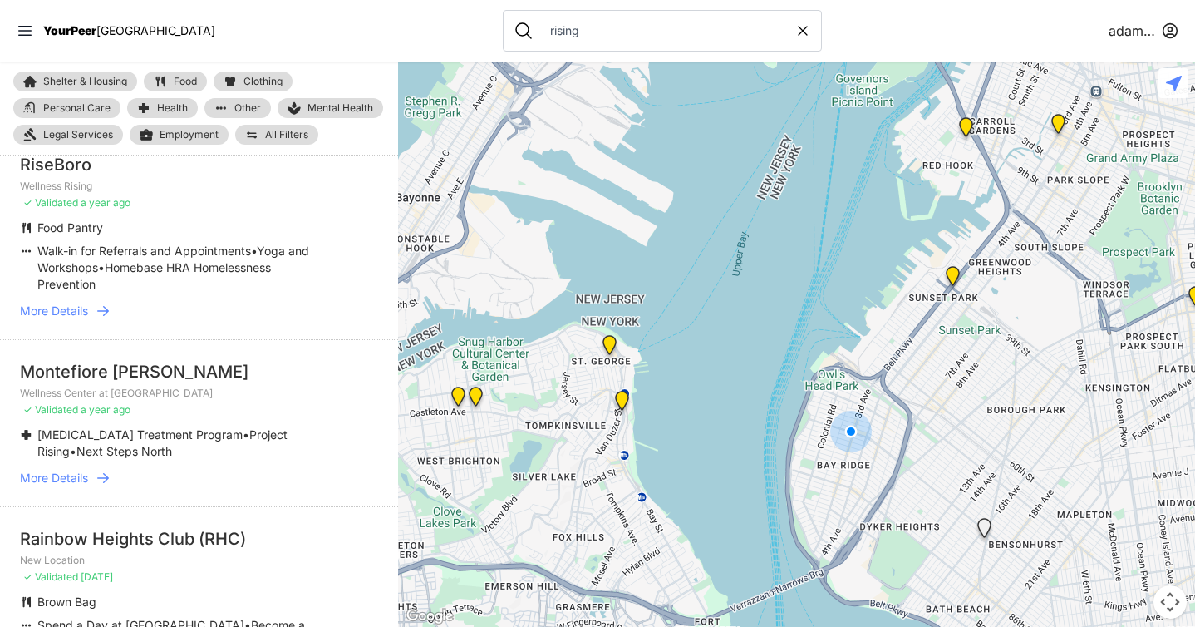
scroll to position [1473, 0]
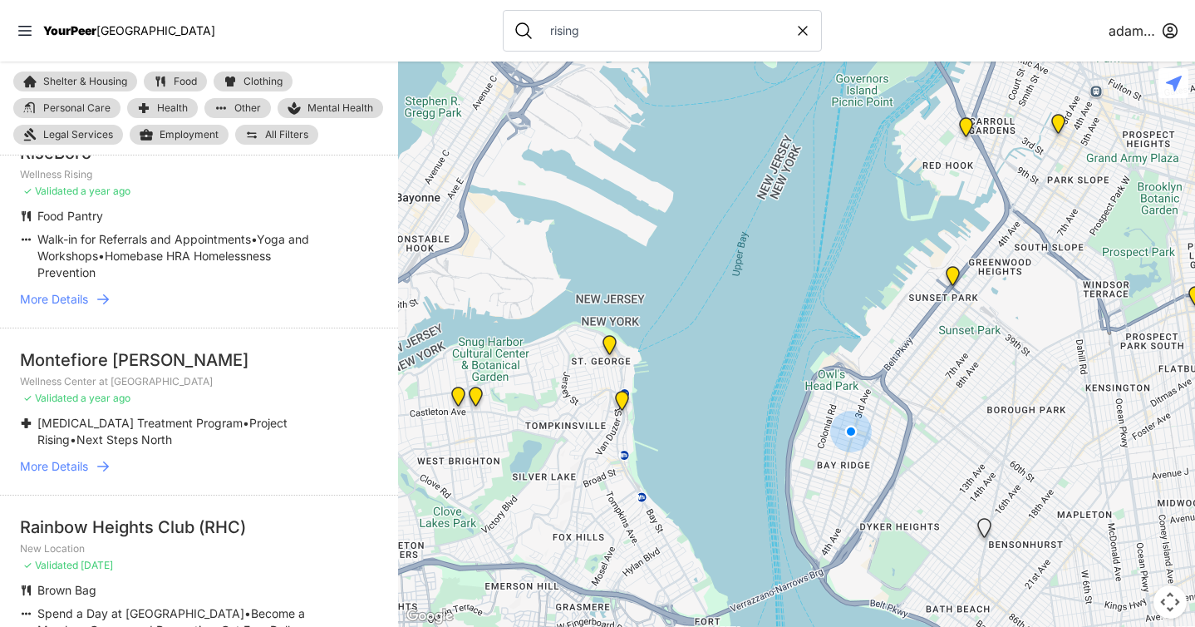
click at [380, 21] on nav "YourPeer NYC rising [PERSON_NAME]" at bounding box center [597, 30] width 1195 height 61
click at [794, 30] on icon at bounding box center [802, 30] width 17 height 17
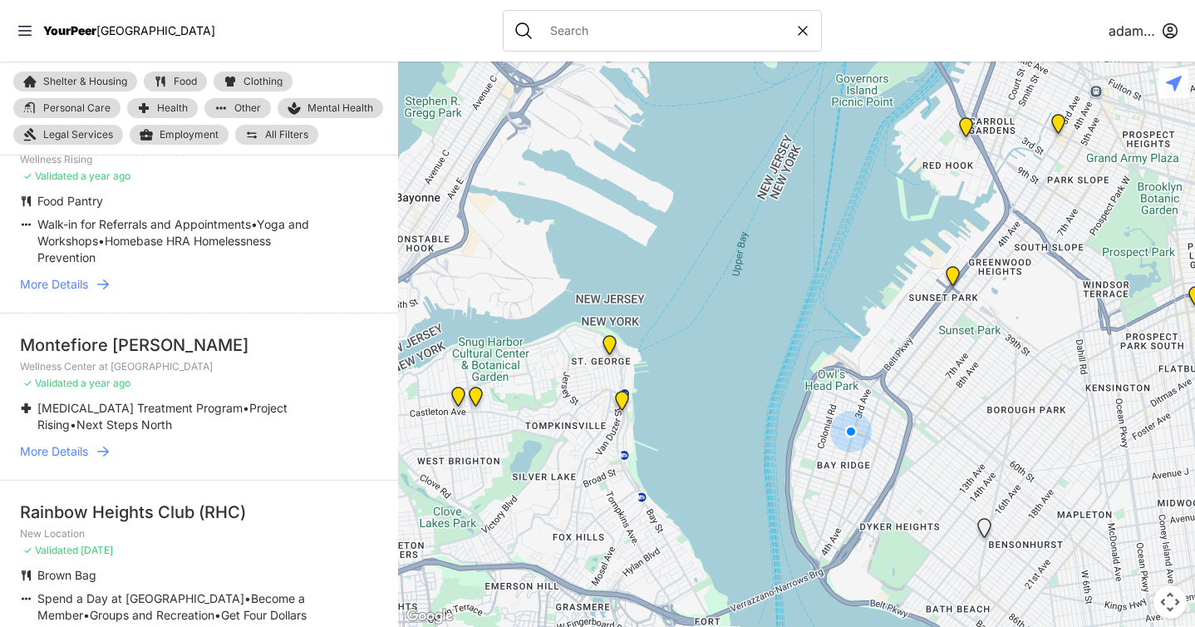
select select "recentlyUpdated"
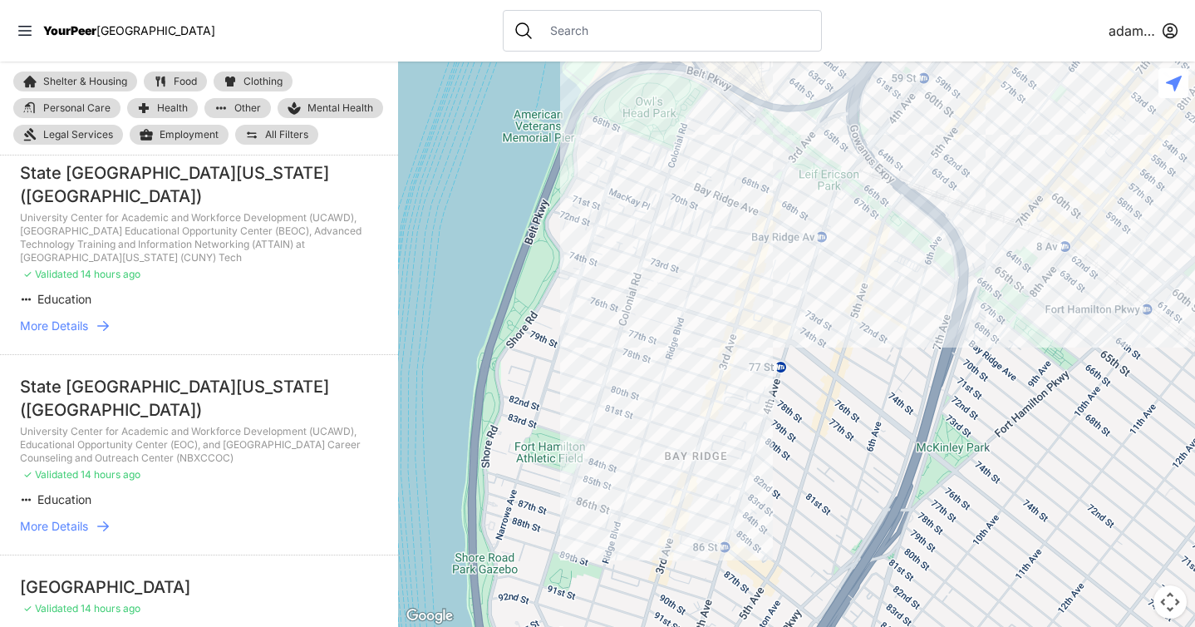
click at [366, 27] on nav "YourPeer NYC [PERSON_NAME]" at bounding box center [597, 30] width 1195 height 61
click at [416, 37] on nav "YourPeer NYC [PERSON_NAME]" at bounding box center [597, 30] width 1195 height 61
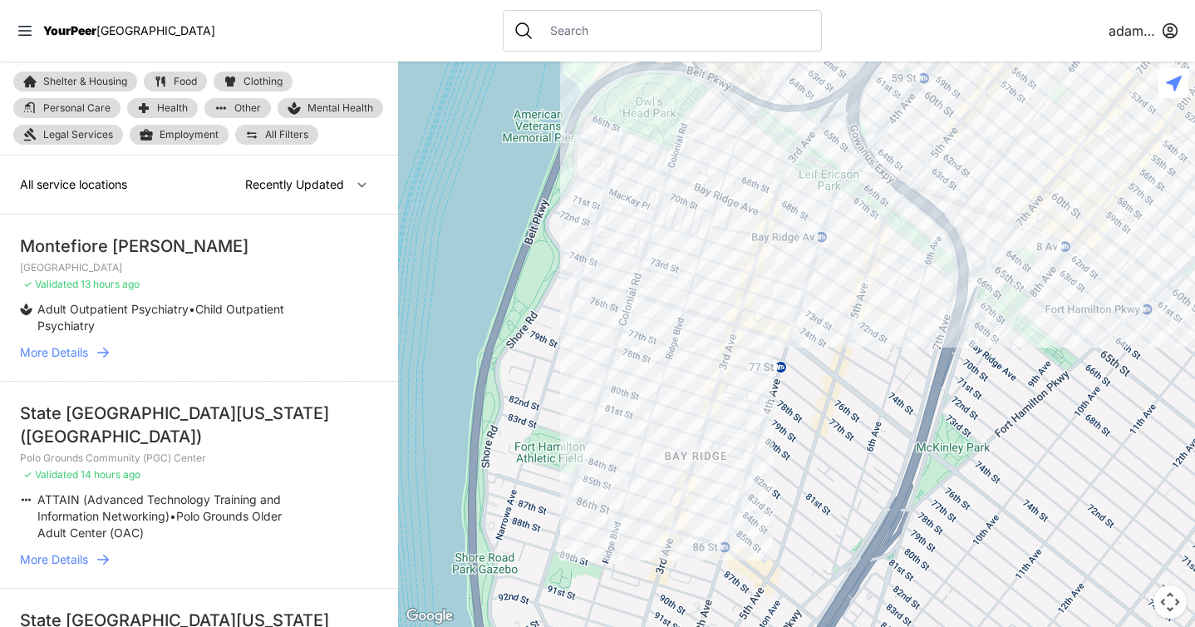
click at [854, 27] on nav "YourPeer NYC [PERSON_NAME]" at bounding box center [597, 30] width 1195 height 61
click at [557, 29] on input "text" at bounding box center [675, 30] width 271 height 17
click at [106, 348] on icon at bounding box center [103, 352] width 12 height 10
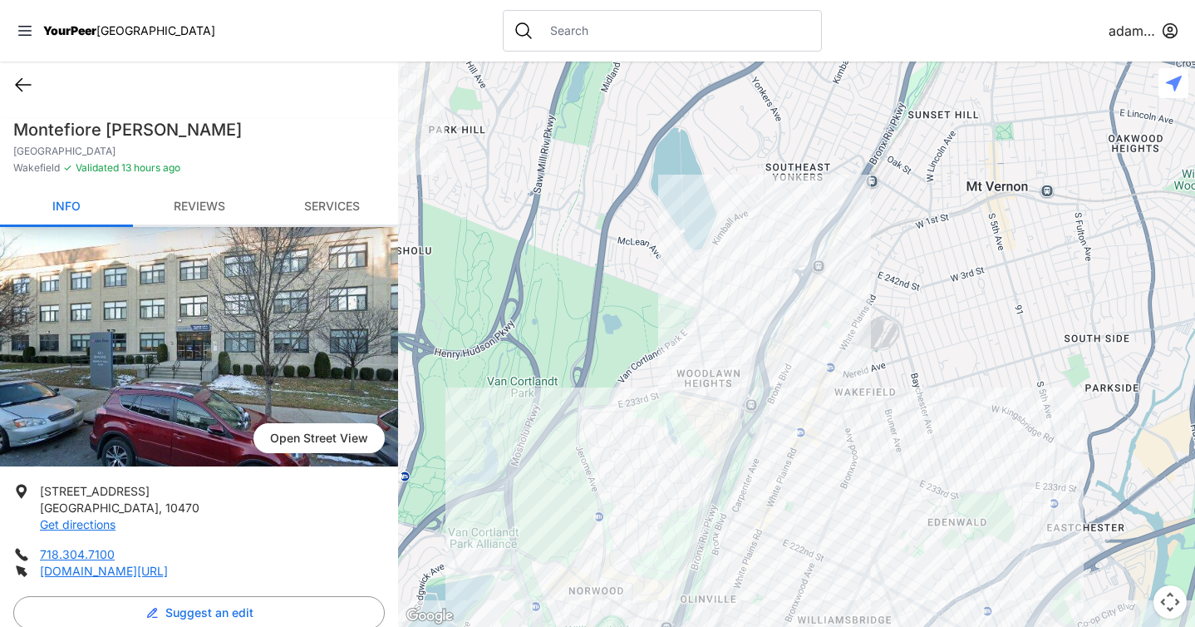
click at [24, 85] on icon at bounding box center [23, 85] width 15 height 12
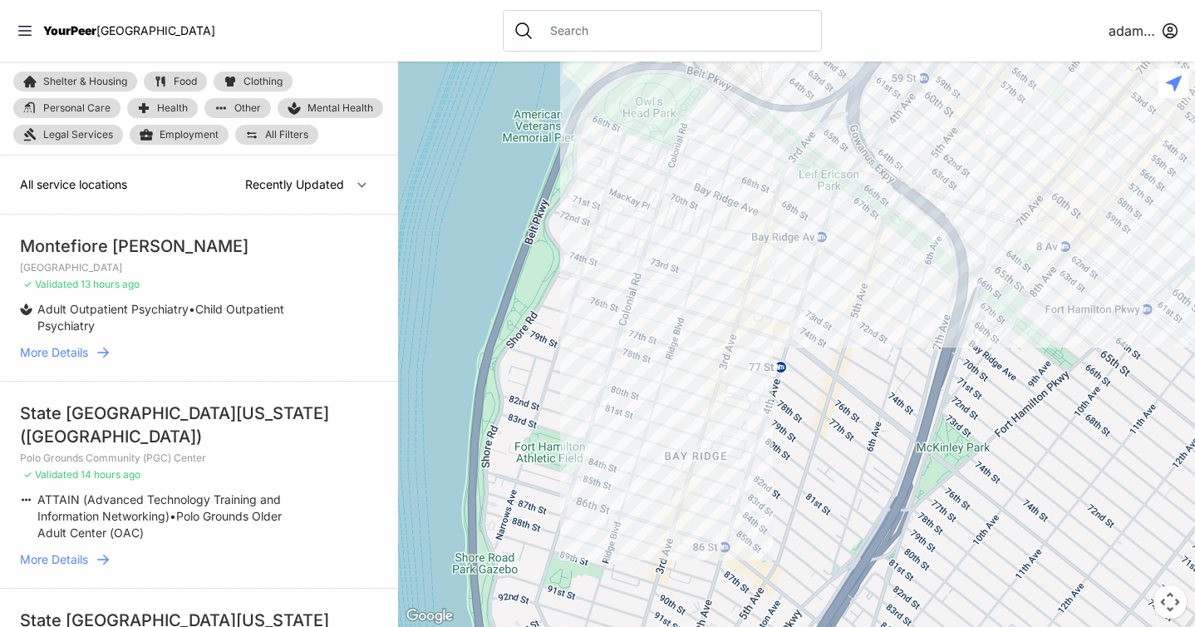
select select "nearby"
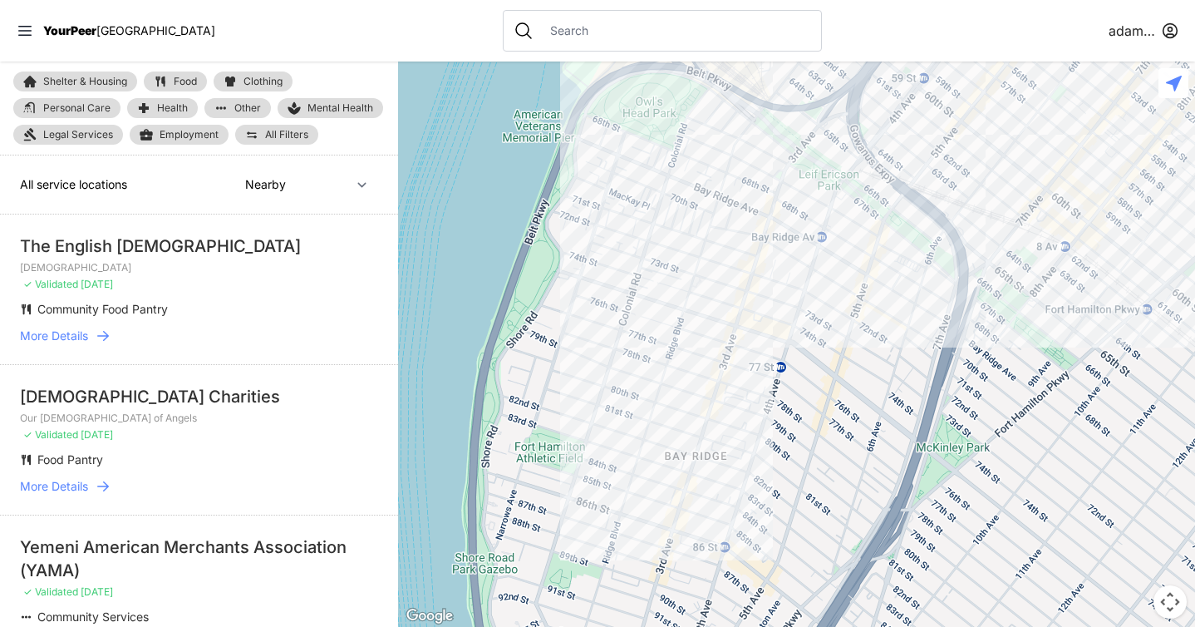
click at [278, 42] on nav "YourPeer NYC [PERSON_NAME]" at bounding box center [597, 30] width 1195 height 61
click at [359, 135] on div "Shelter & Housing Food Clothing Personal Care Health Other Mental Health Legal …" at bounding box center [199, 108] width 398 height 94
click at [328, 317] on ul "Community Food Pantry" at bounding box center [199, 309] width 358 height 17
click at [285, 32] on nav "YourPeer NYC [PERSON_NAME]" at bounding box center [597, 30] width 1195 height 61
click at [301, 130] on span "All Filters" at bounding box center [286, 135] width 43 height 10
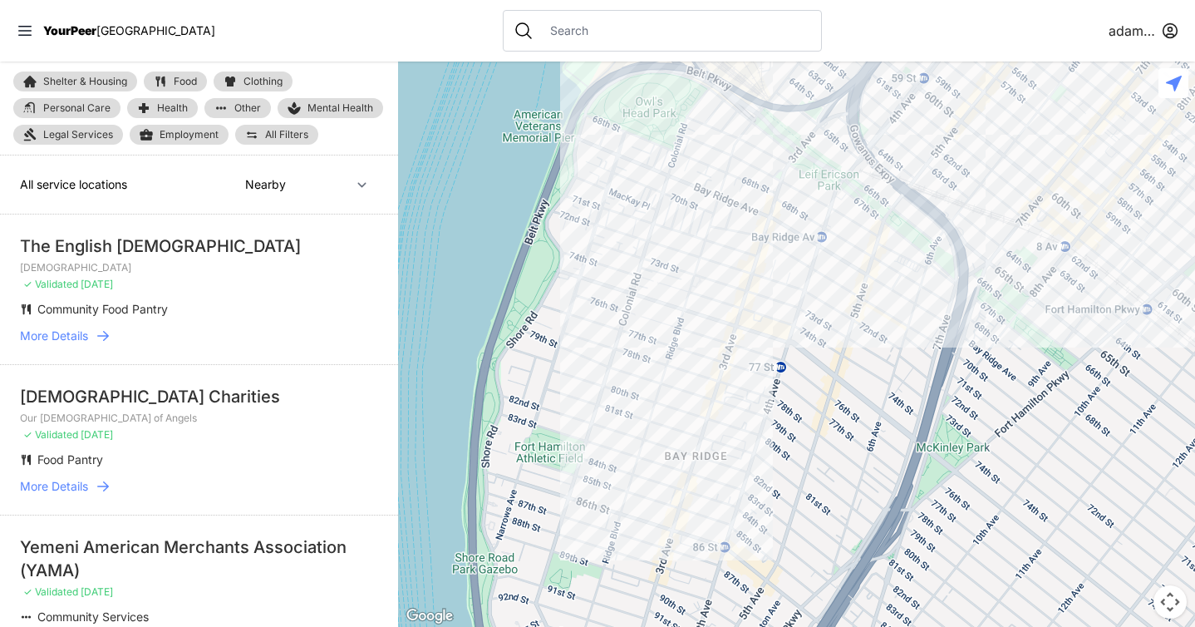
click at [540, 38] on input "text" at bounding box center [675, 30] width 271 height 17
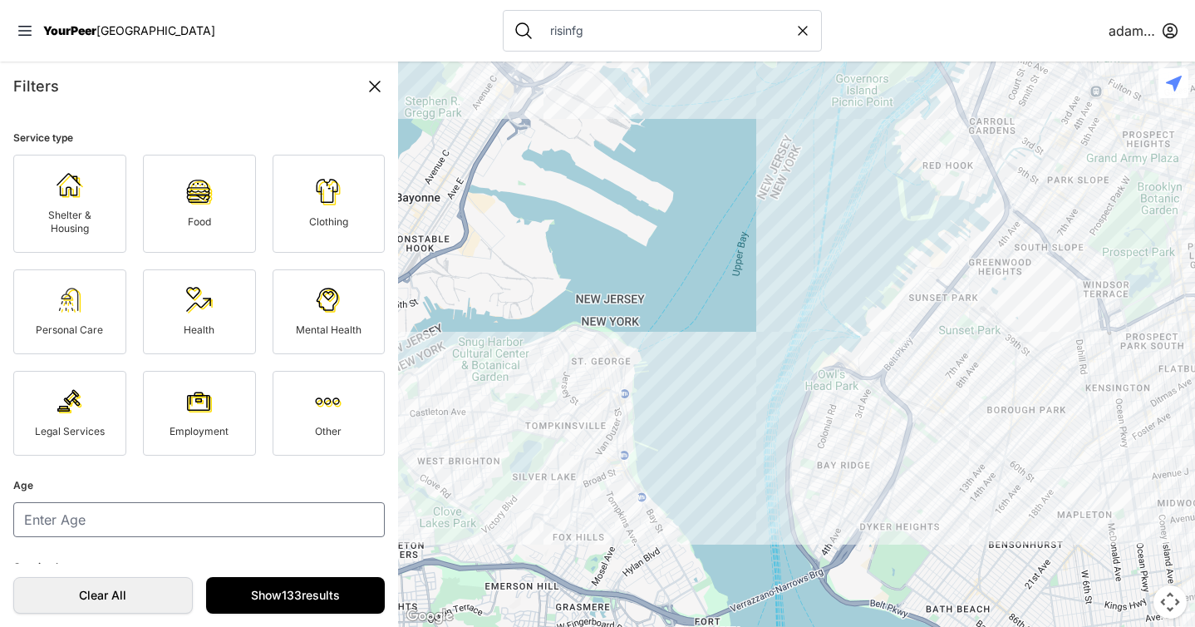
click at [540, 24] on input "risinfg" at bounding box center [667, 30] width 254 height 17
click at [540, 30] on input "risinfg" at bounding box center [667, 30] width 254 height 17
click at [566, 30] on input "rising" at bounding box center [667, 30] width 254 height 17
type input "rising"
click at [376, 81] on icon at bounding box center [375, 86] width 20 height 20
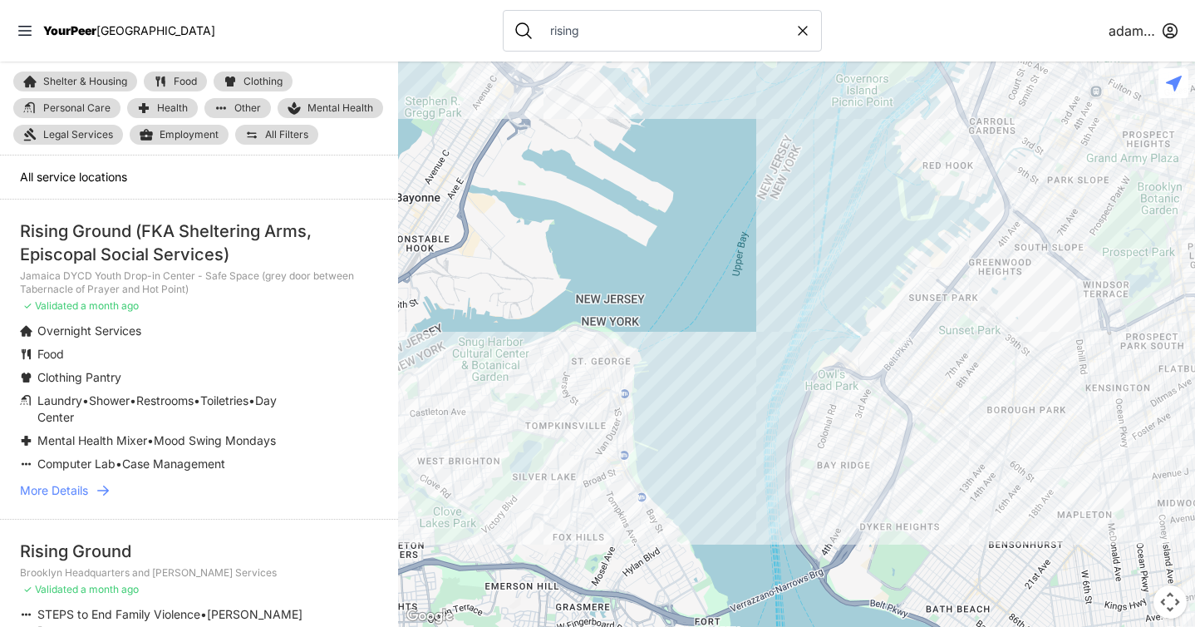
click at [104, 488] on icon at bounding box center [103, 490] width 17 height 17
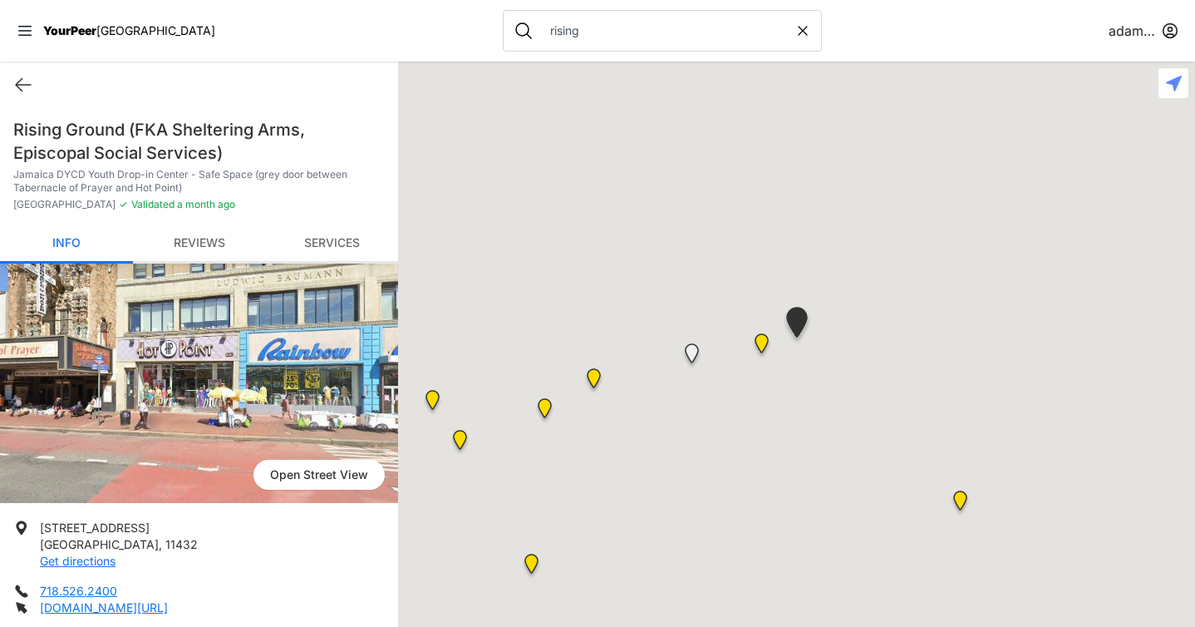
click at [205, 228] on link "Reviews" at bounding box center [199, 243] width 133 height 39
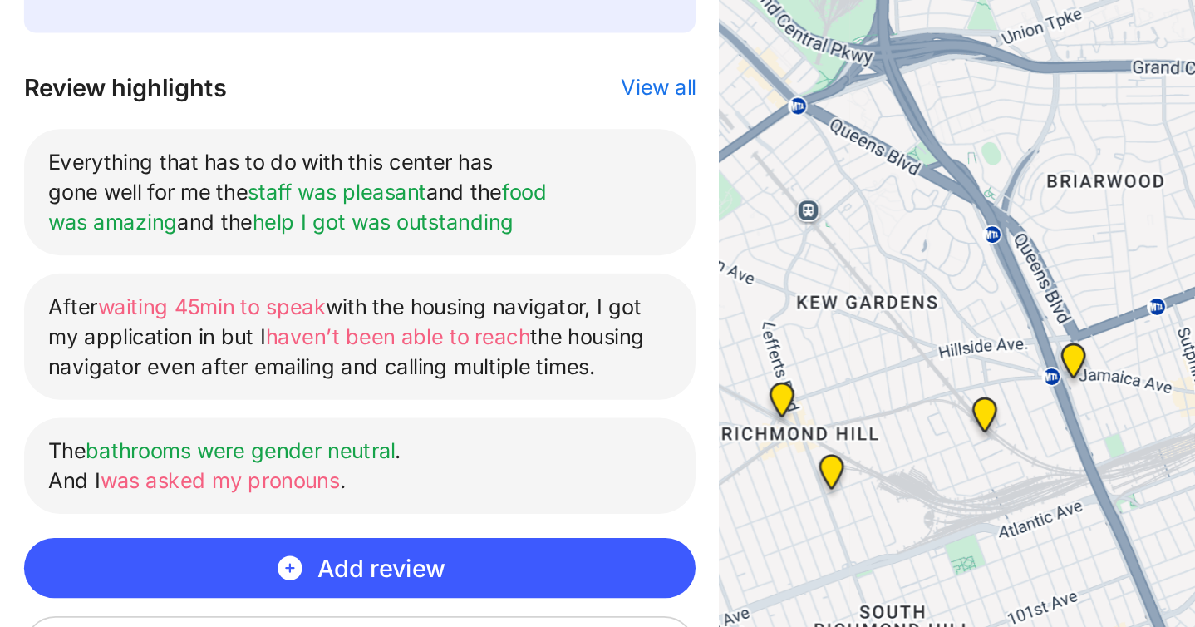
scroll to position [565, 0]
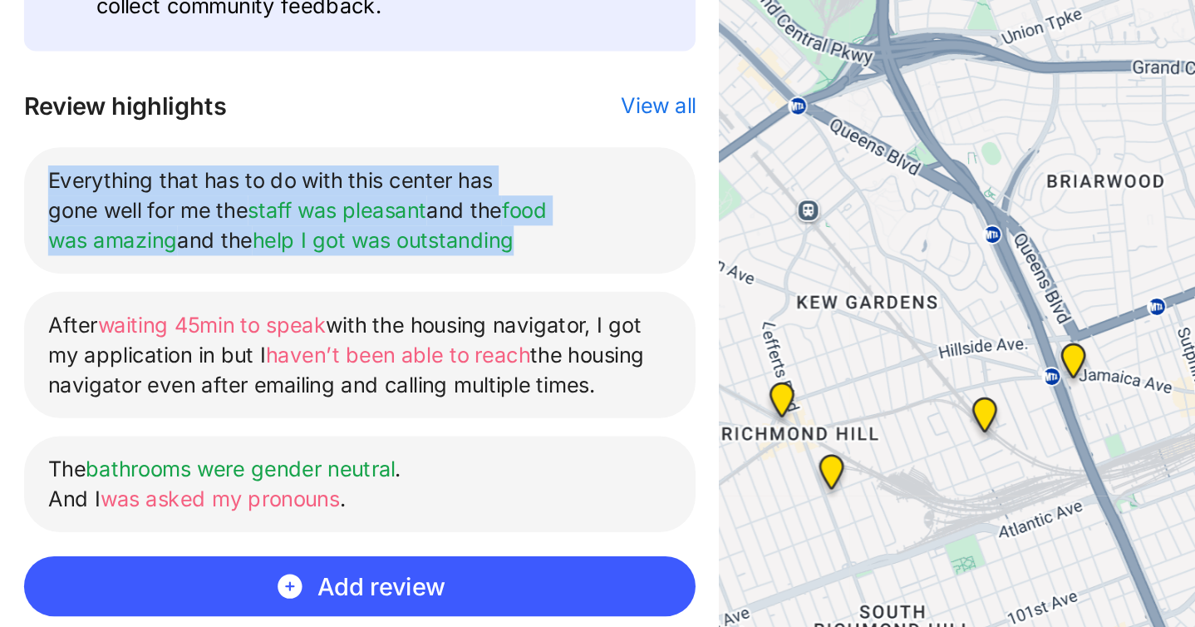
drag, startPoint x: 27, startPoint y: 278, endPoint x: 298, endPoint y: 317, distance: 273.6
click at [298, 317] on li "Everything that has to do with this center has gone well for me the staff was p…" at bounding box center [198, 295] width 371 height 70
click at [304, 395] on li "After waiting 45min to speak with the housing navigator, I got my application i…" at bounding box center [198, 375] width 371 height 70
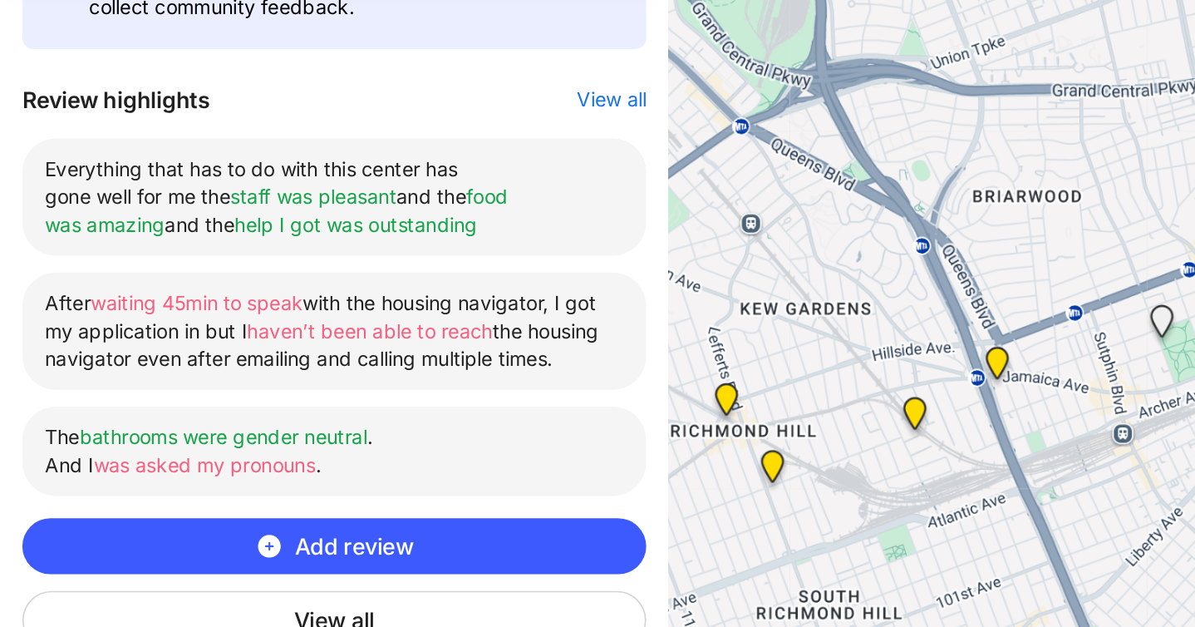
scroll to position [583, 0]
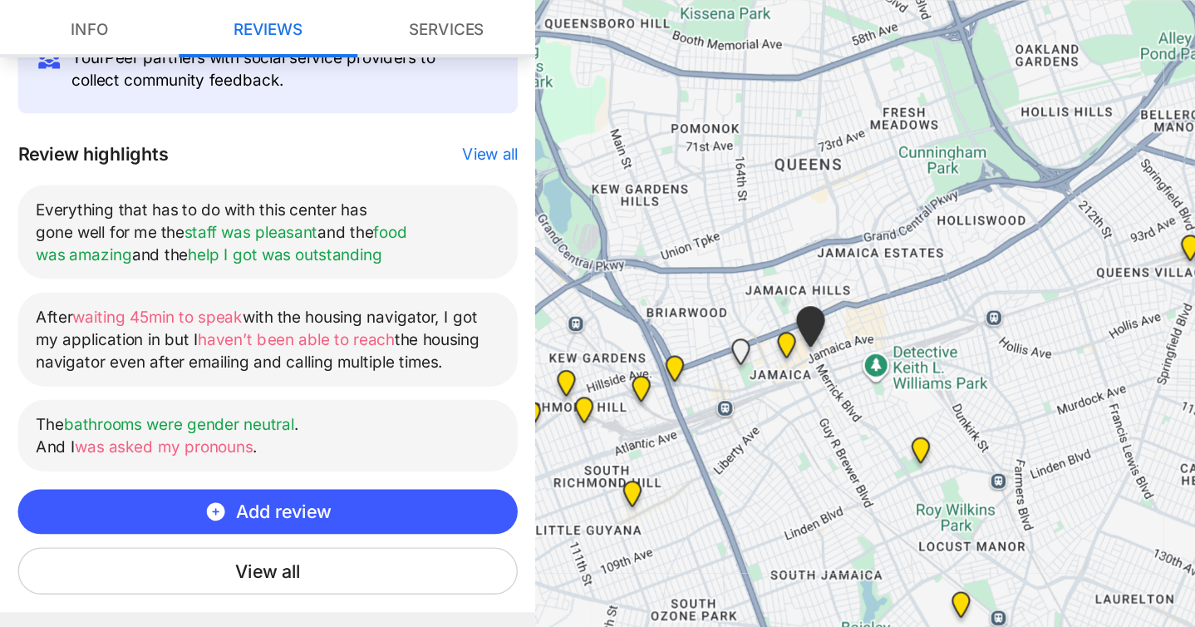
click at [382, 416] on div "YourPeer partners with social service providers to collect community feedback. …" at bounding box center [199, 330] width 398 height 457
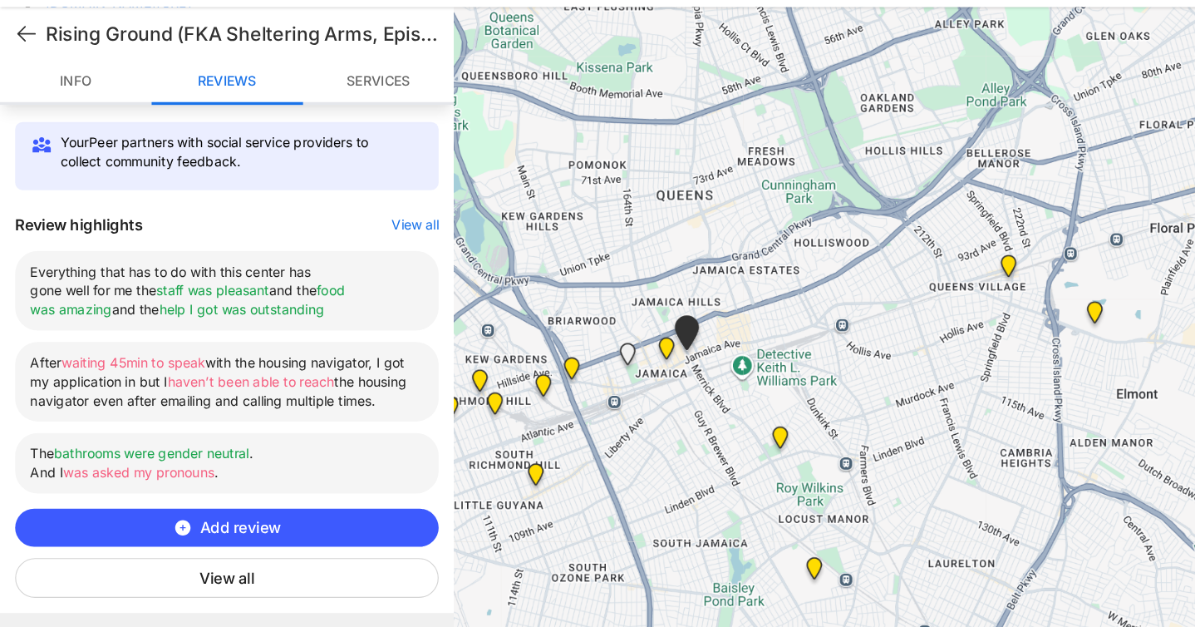
scroll to position [552, 0]
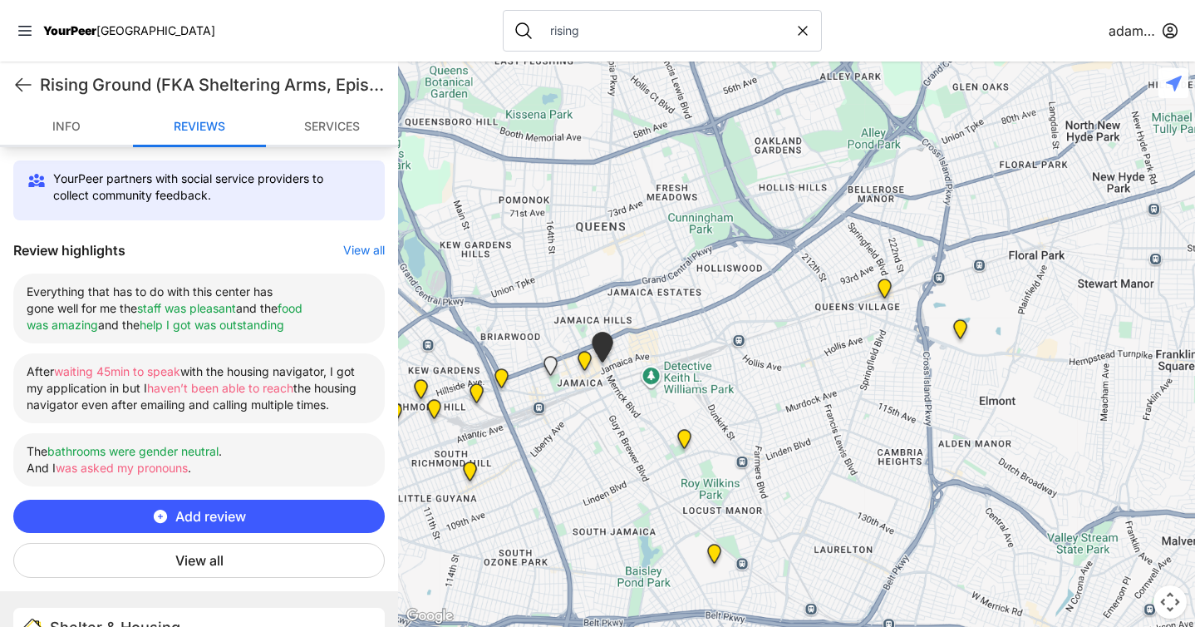
click at [992, 46] on nav "YourPeer NYC rising [PERSON_NAME]" at bounding box center [597, 30] width 1195 height 61
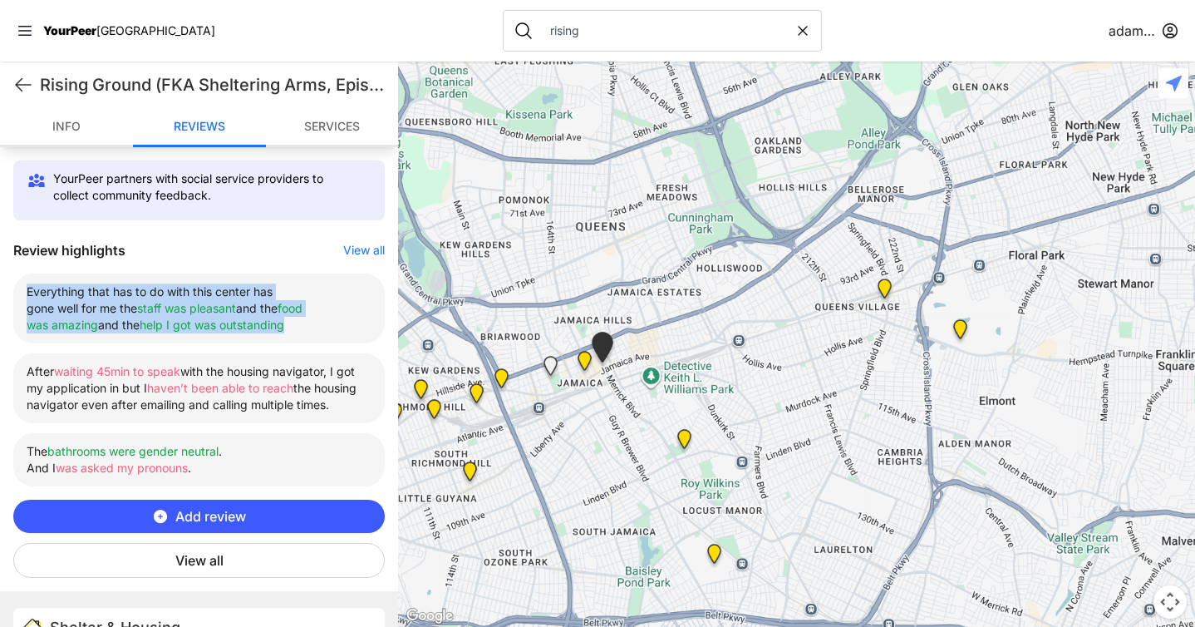
drag, startPoint x: 27, startPoint y: 291, endPoint x: 304, endPoint y: 322, distance: 279.3
click at [304, 322] on li "Everything that has to do with this center has gone well for me the staff was p…" at bounding box center [198, 308] width 371 height 70
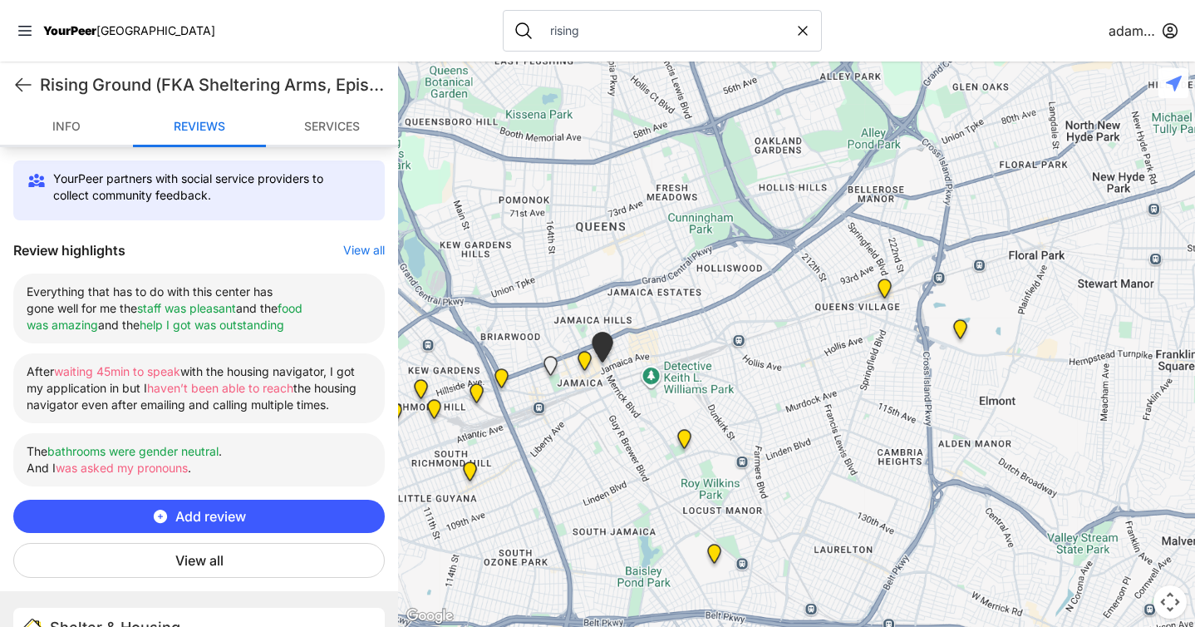
click at [235, 526] on span "Add review" at bounding box center [210, 516] width 71 height 20
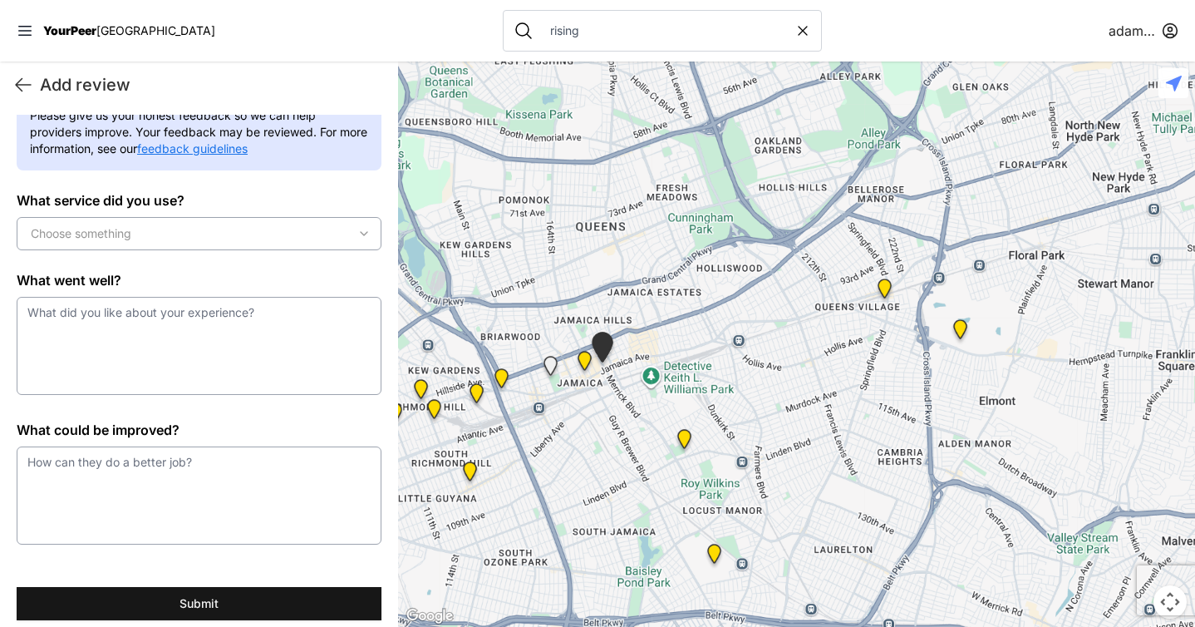
scroll to position [61, 0]
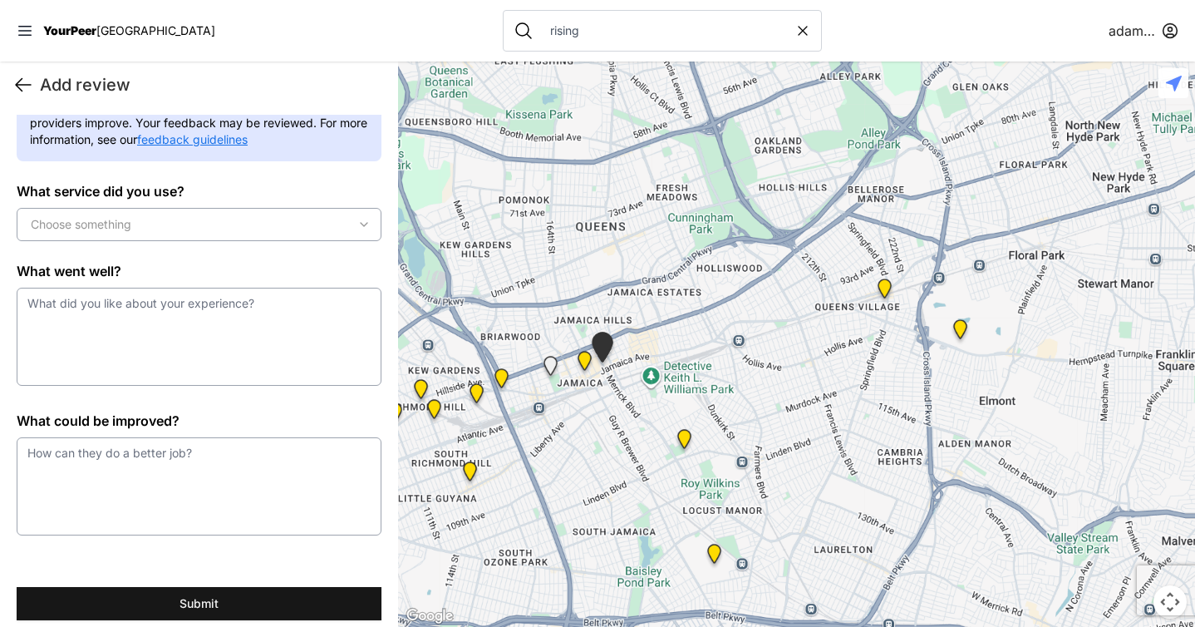
click at [24, 80] on icon at bounding box center [23, 85] width 20 height 20
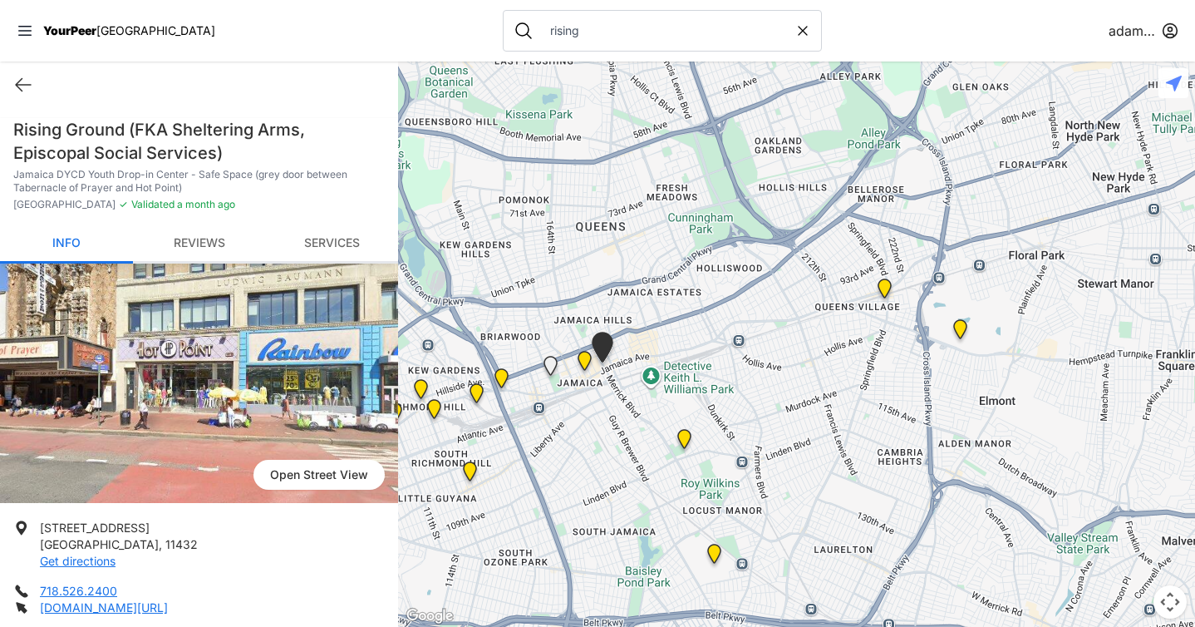
click at [209, 236] on link "Reviews" at bounding box center [199, 243] width 133 height 39
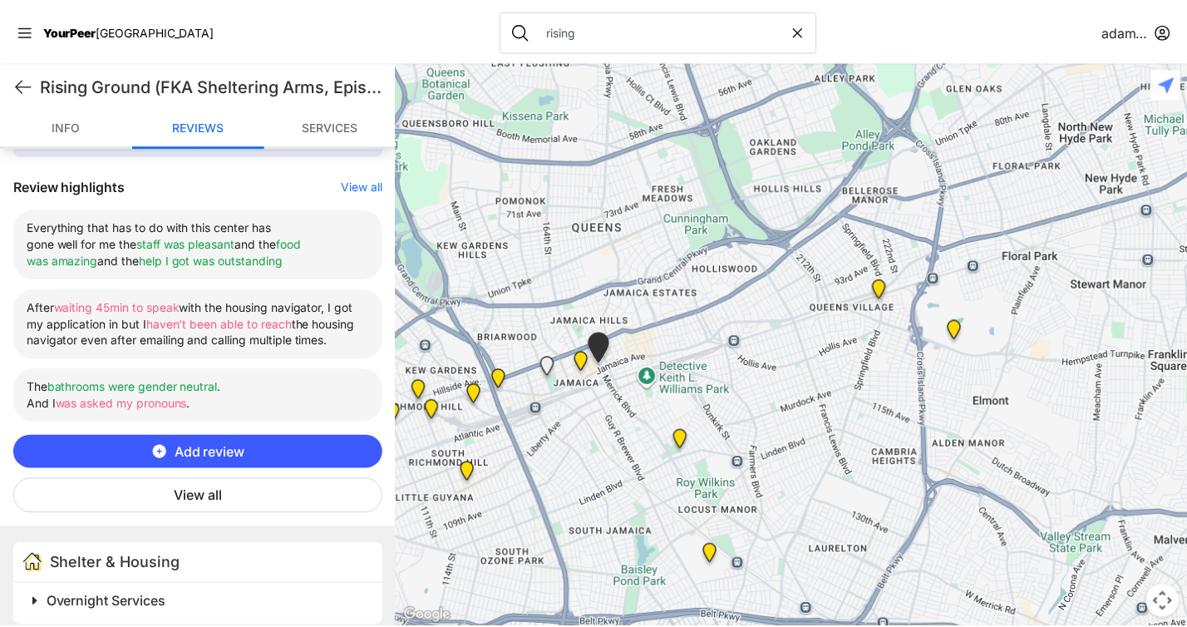
scroll to position [617, 0]
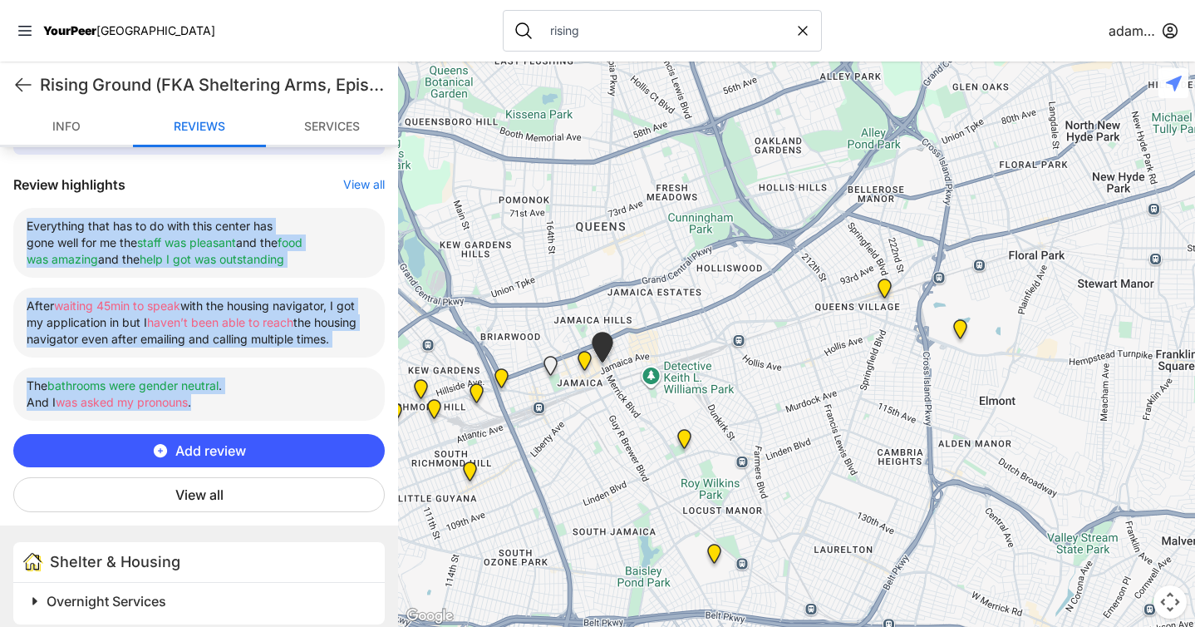
drag, startPoint x: 26, startPoint y: 226, endPoint x: 216, endPoint y: 420, distance: 272.1
click at [216, 420] on ul "Everything that has to do with this center has gone well for me the staff was p…" at bounding box center [198, 314] width 371 height 213
click at [20, 227] on li "Everything that has to do with this center has gone well for me the staff was p…" at bounding box center [198, 243] width 371 height 70
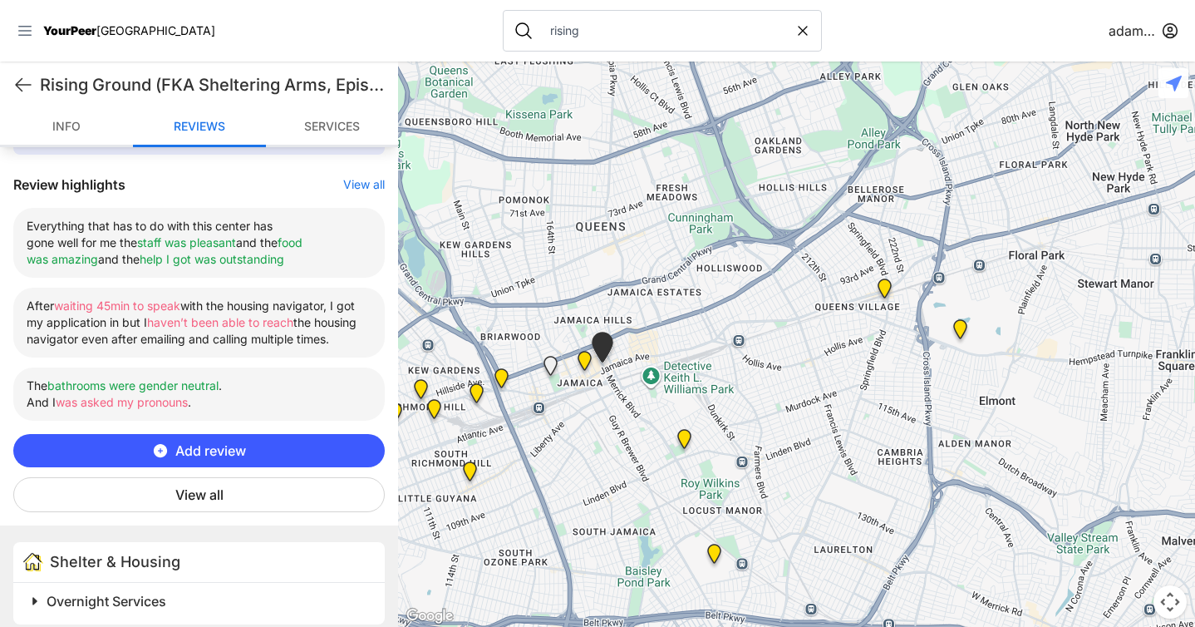
click at [25, 33] on icon at bounding box center [25, 30] width 17 height 17
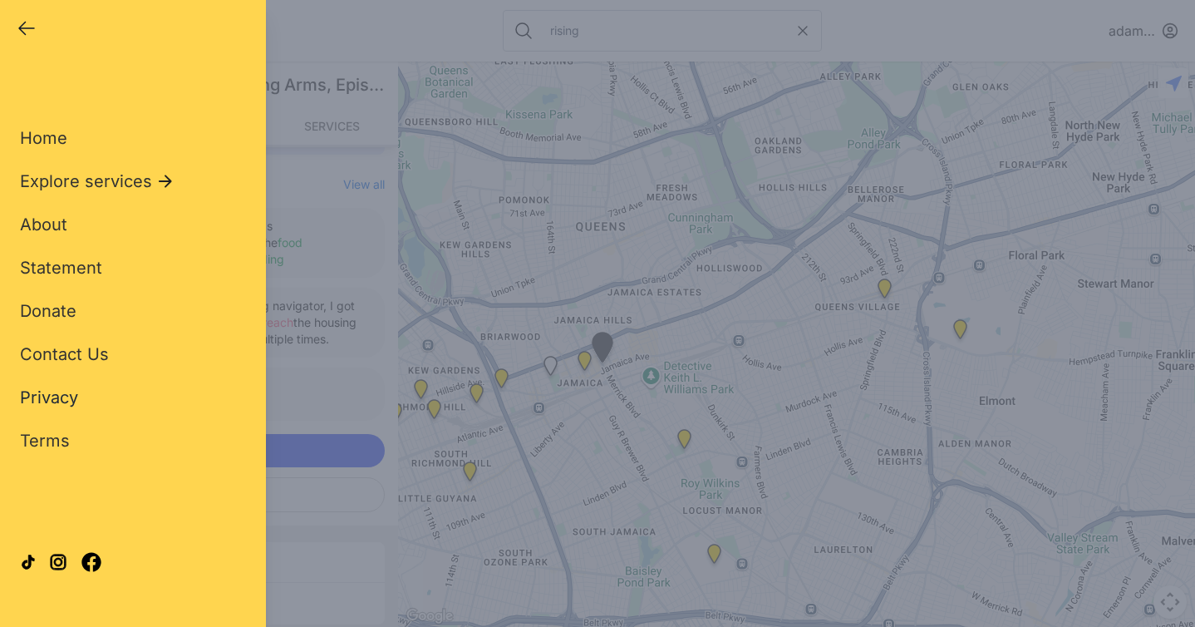
click at [60, 398] on span "Privacy" at bounding box center [49, 397] width 58 height 20
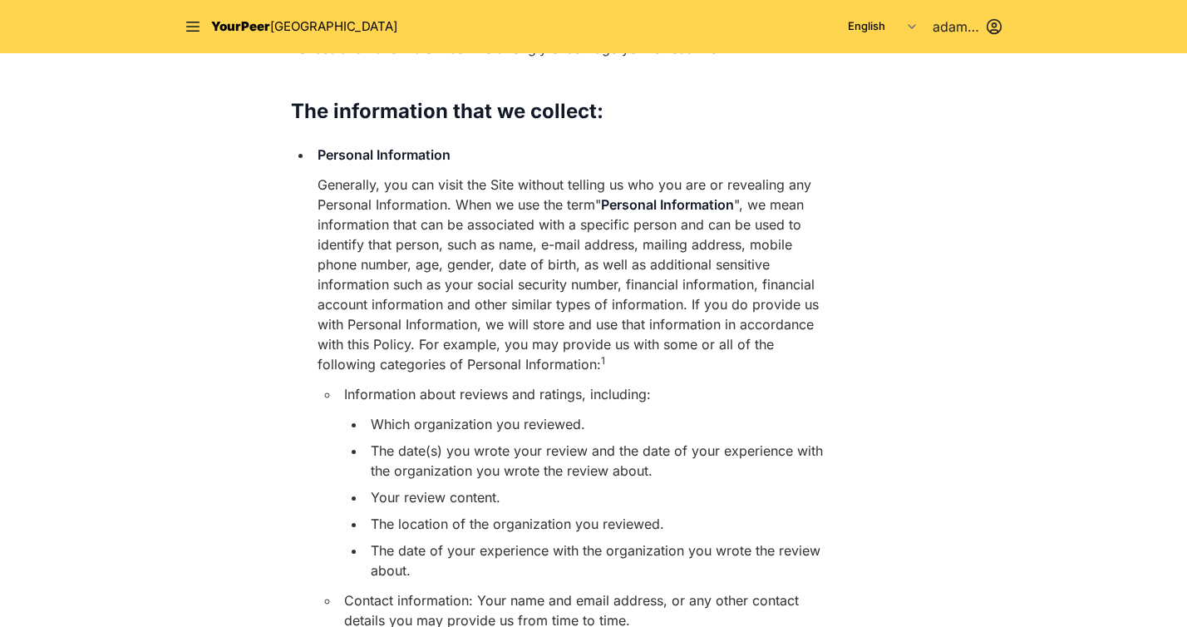
click at [579, 449] on li "The date(s) you wrote your review and the date of your experience with the orga…" at bounding box center [598, 460] width 465 height 40
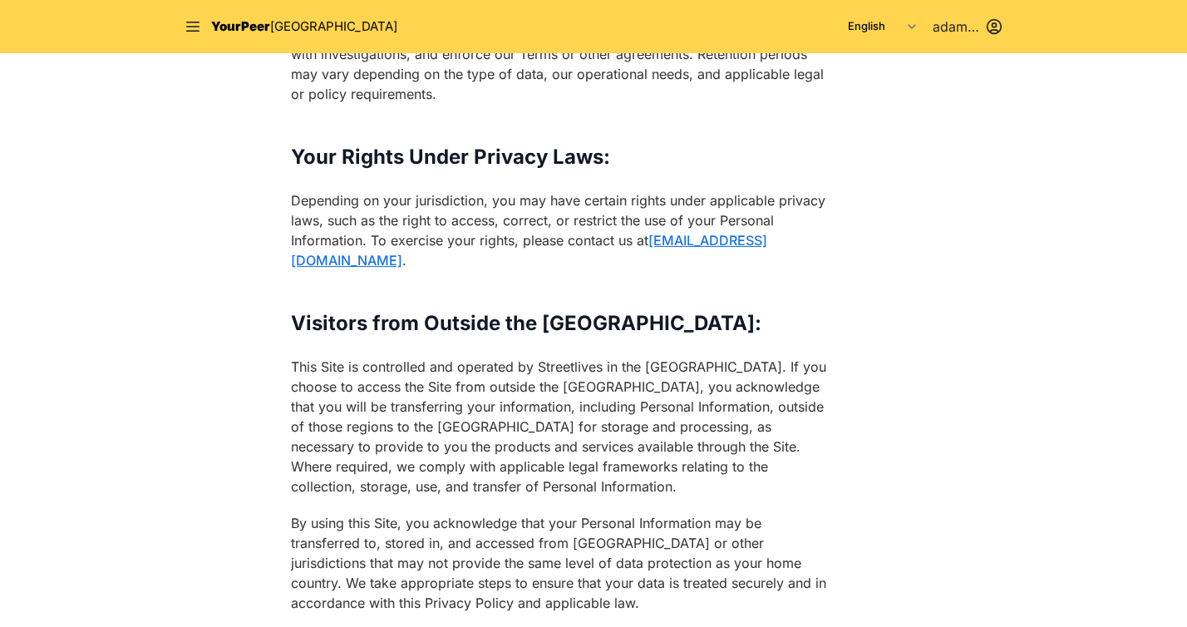
scroll to position [4583, 0]
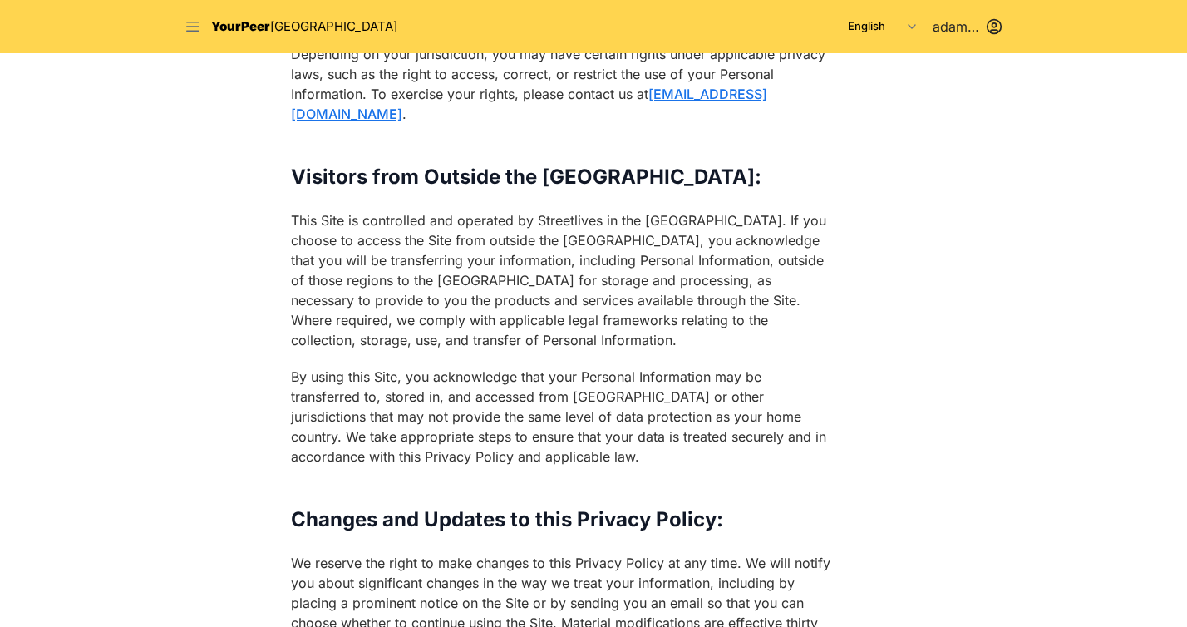
click at [190, 32] on icon at bounding box center [192, 26] width 17 height 17
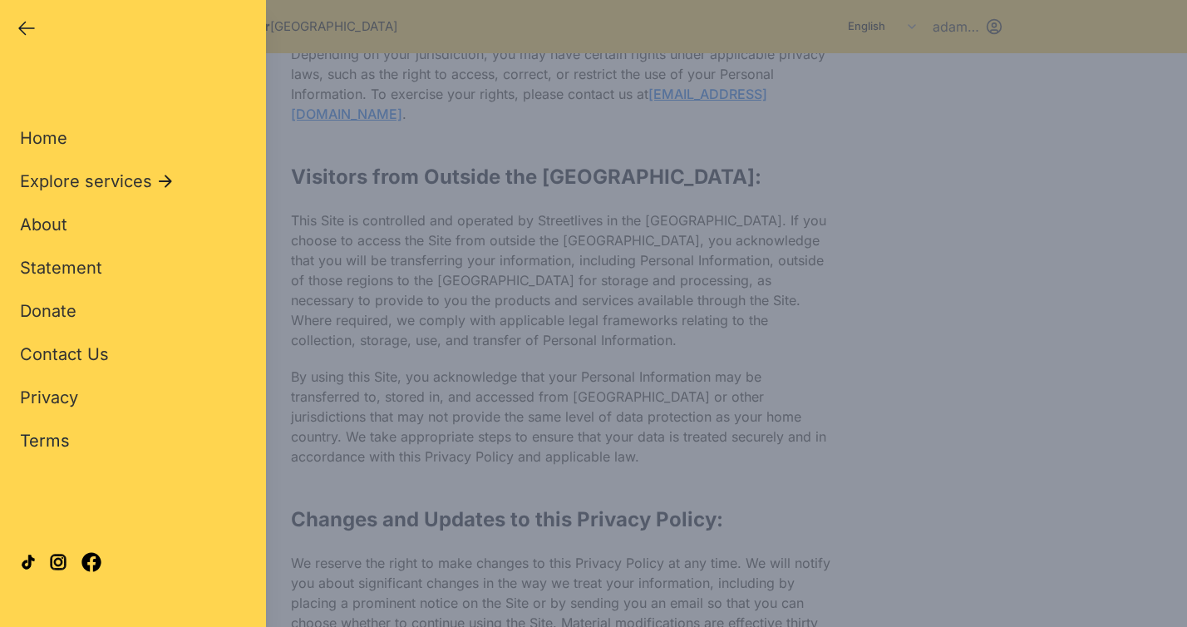
click at [61, 437] on span "Terms" at bounding box center [45, 440] width 50 height 20
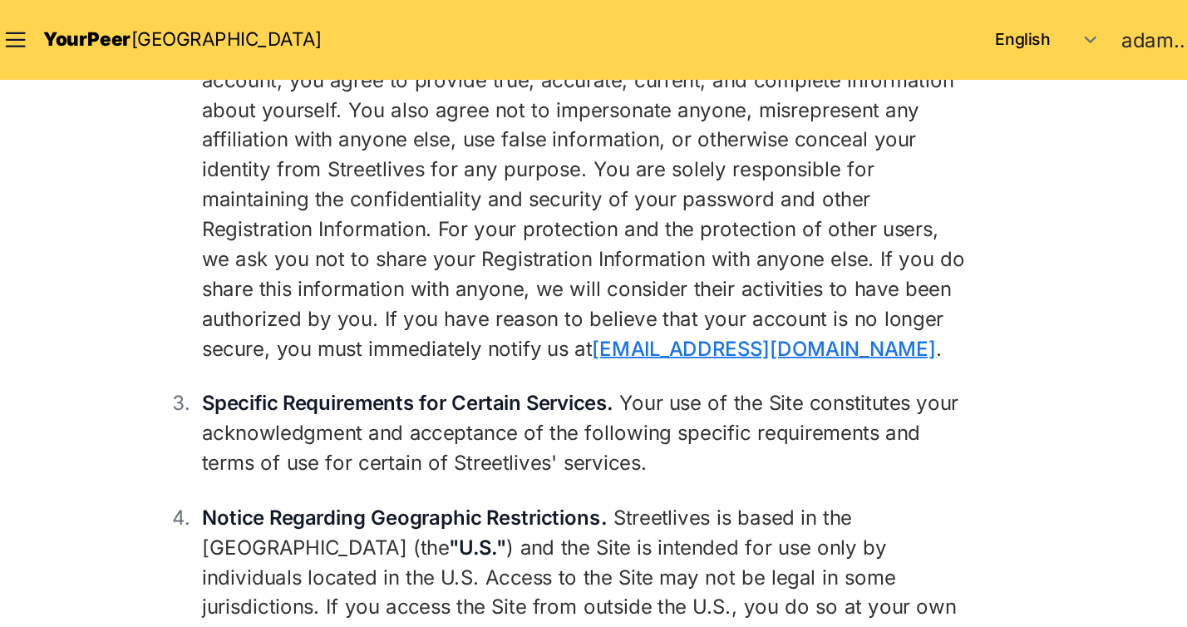
scroll to position [738, 0]
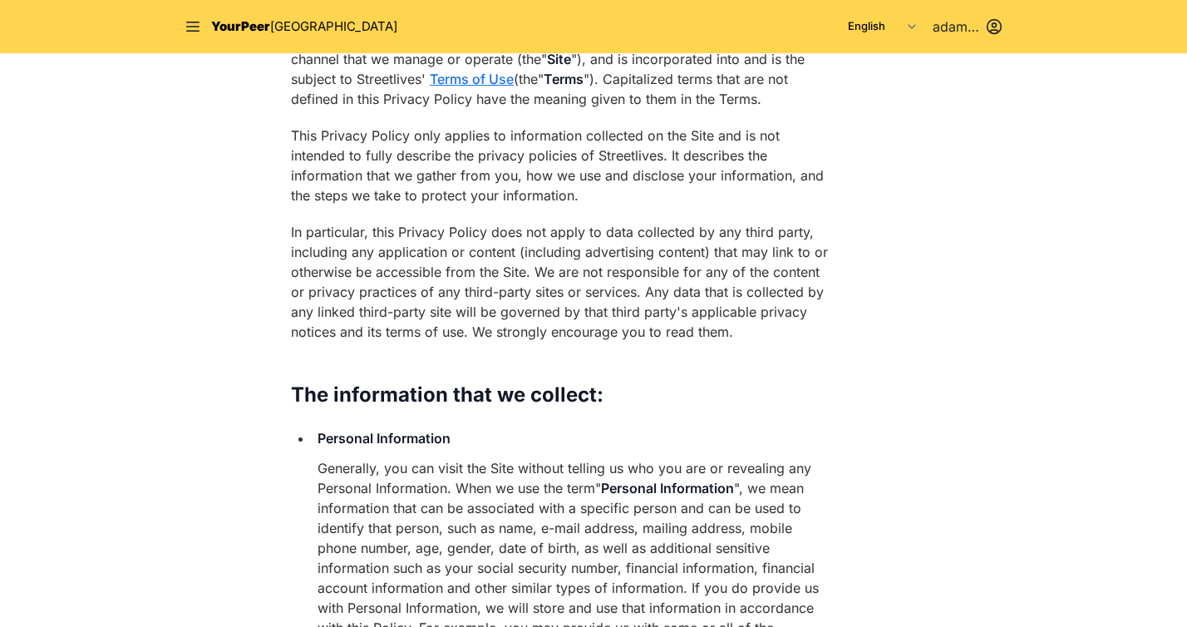
scroll to position [76, 0]
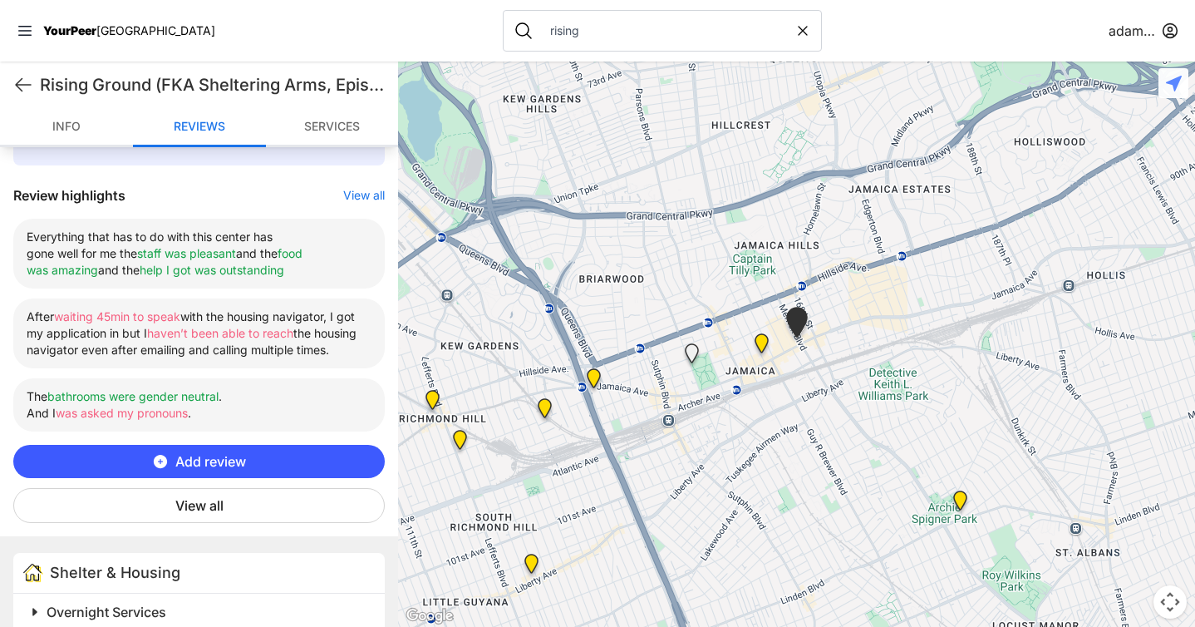
scroll to position [609, 0]
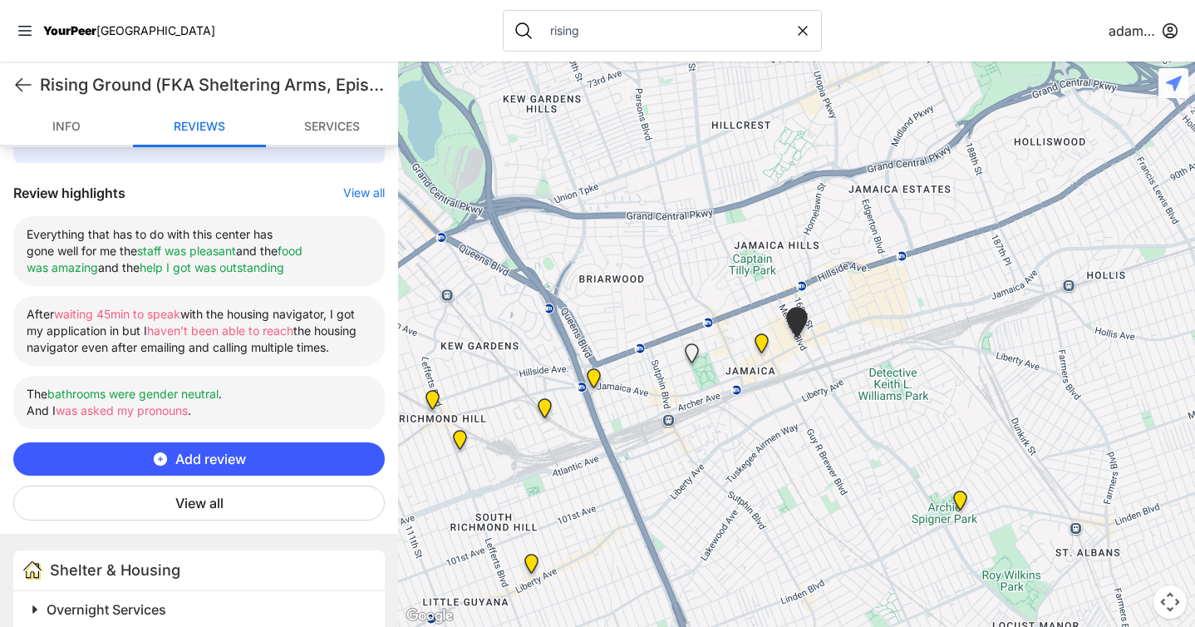
click at [179, 519] on button "View all" at bounding box center [198, 502] width 371 height 35
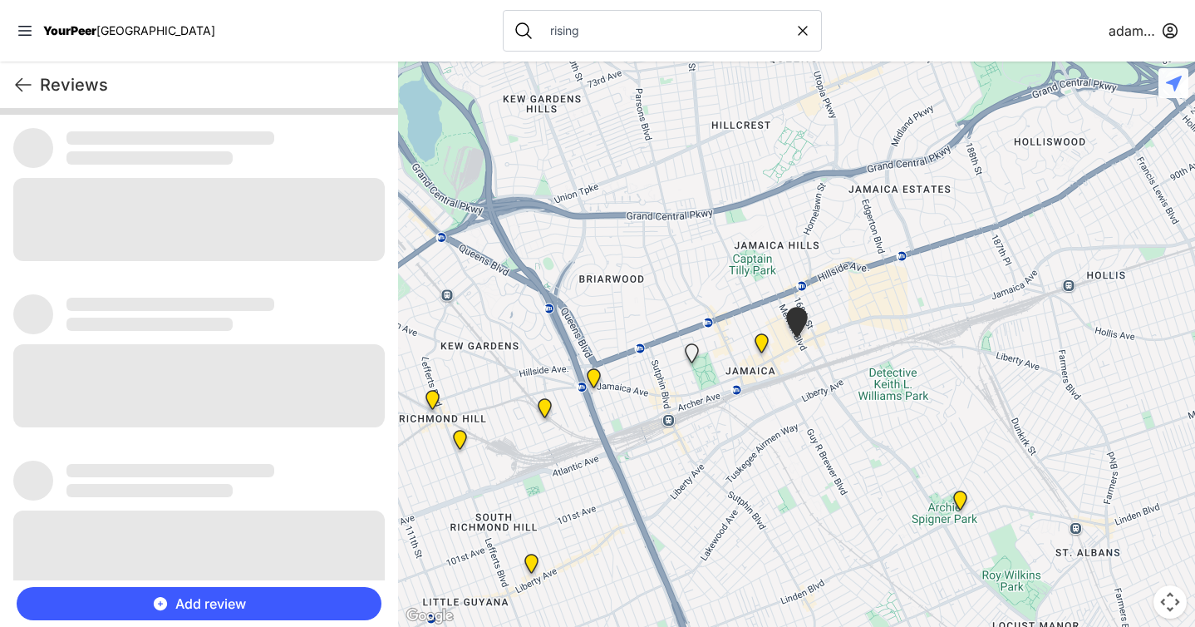
scroll to position [0, 0]
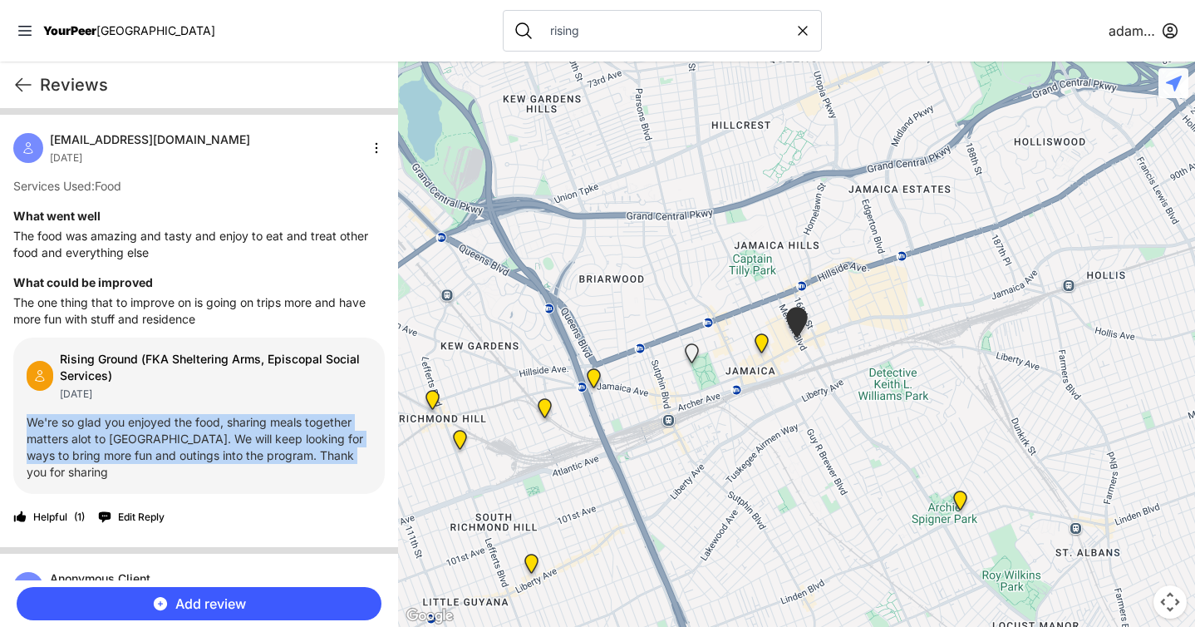
drag, startPoint x: 29, startPoint y: 423, endPoint x: 81, endPoint y: 468, distance: 68.3
click at [81, 468] on p "We're so glad you enjoyed the food, sharing meals together matters alot to [GEO…" at bounding box center [199, 447] width 345 height 66
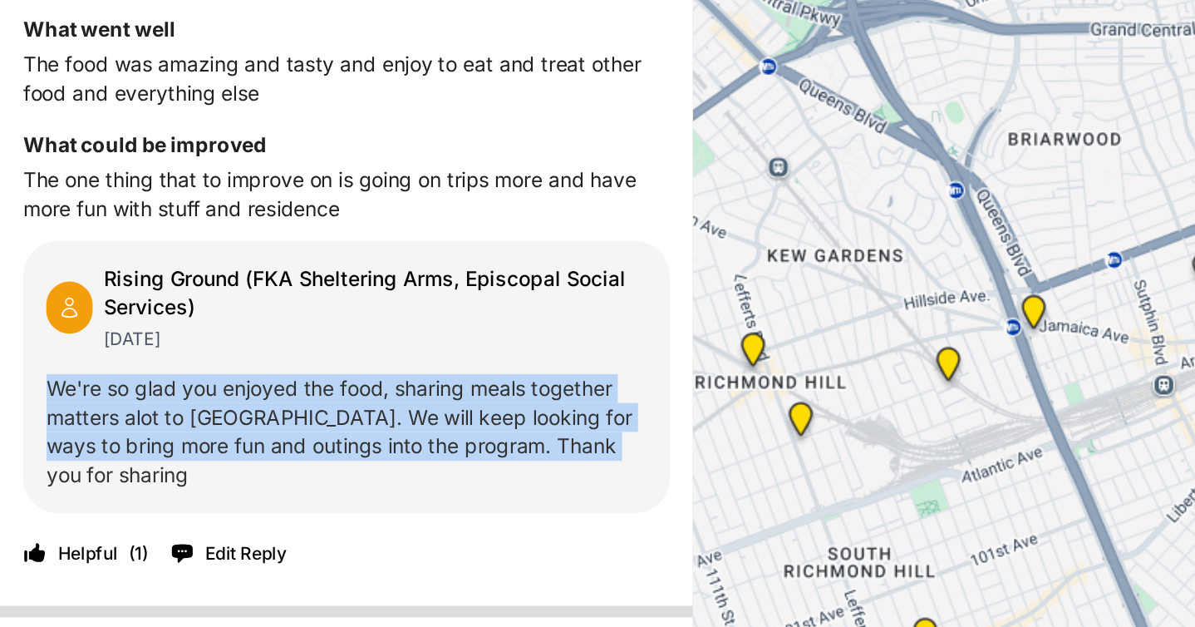
click at [27, 419] on p "We're so glad you enjoyed the food, sharing meals together matters alot to [GEO…" at bounding box center [199, 447] width 345 height 66
drag, startPoint x: 27, startPoint y: 419, endPoint x: 71, endPoint y: 487, distance: 80.7
click at [71, 487] on div "Rising Ground (FKA Sheltering Arms, Episcopal Social Services) [DATE] We're so …" at bounding box center [198, 415] width 371 height 156
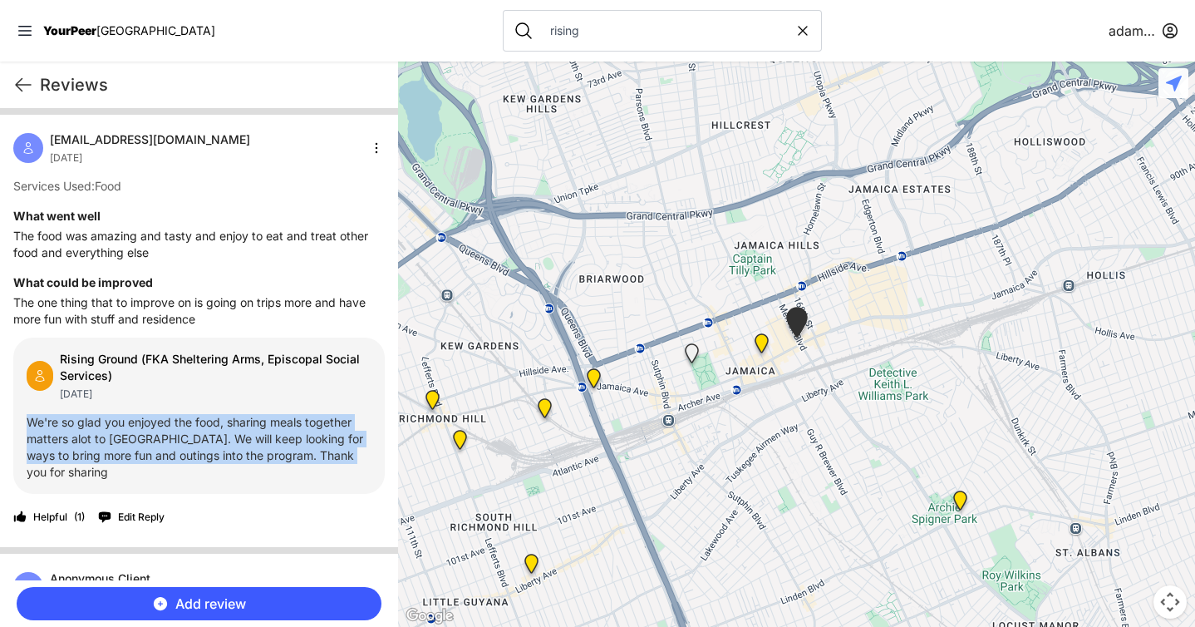
click at [302, 464] on p "We're so glad you enjoyed the food, sharing meals together matters alot to [GEO…" at bounding box center [199, 447] width 345 height 66
